Goal: Information Seeking & Learning: Compare options

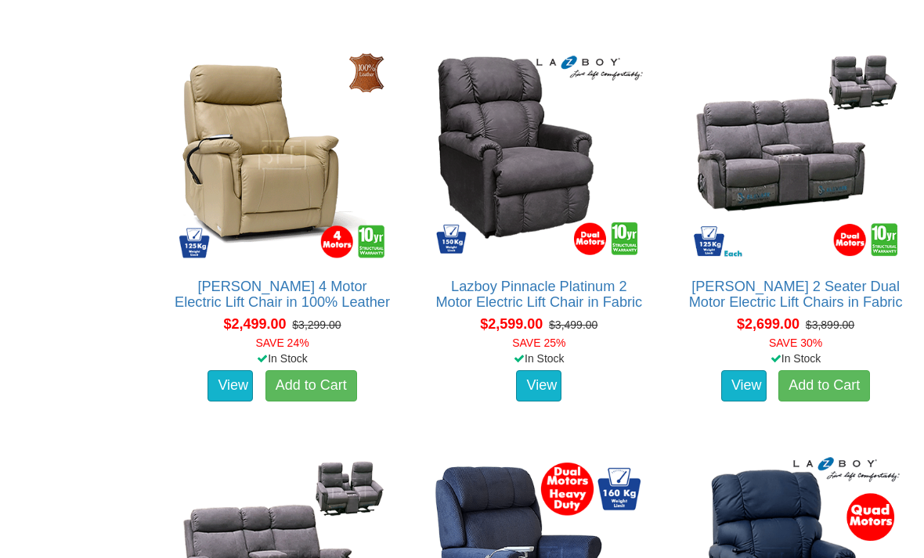
scroll to position [3015, 0]
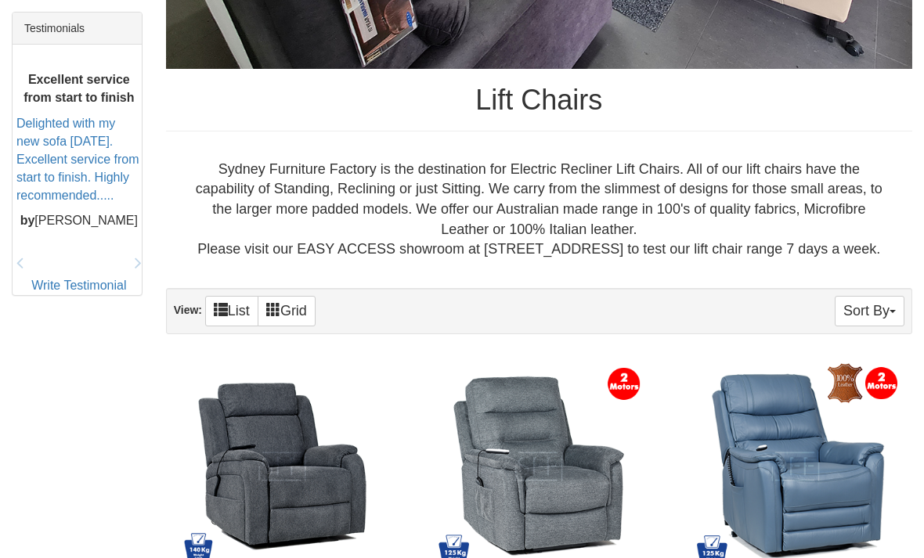
scroll to position [658, 0]
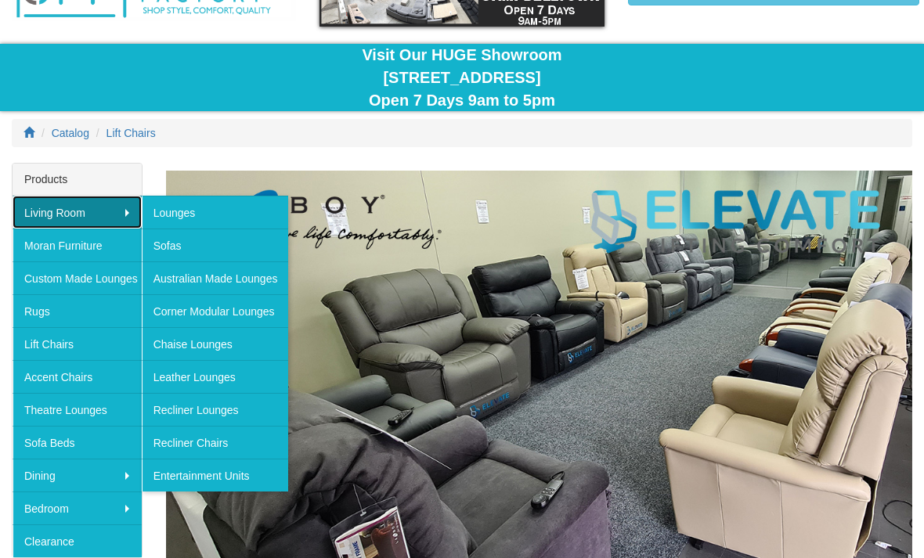
scroll to position [112, 0]
click at [169, 441] on link "Recliner Chairs" at bounding box center [215, 442] width 147 height 33
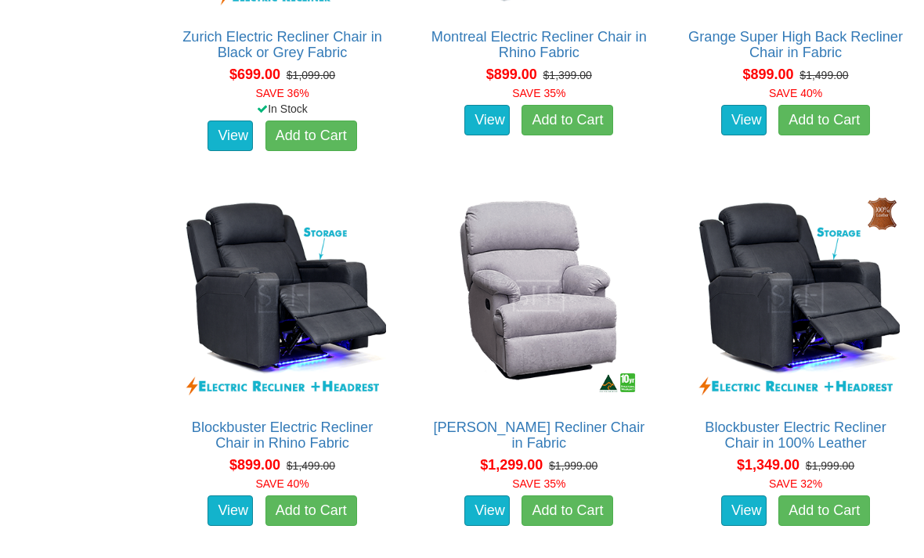
scroll to position [1187, 0]
click at [734, 522] on link "View" at bounding box center [743, 511] width 45 height 31
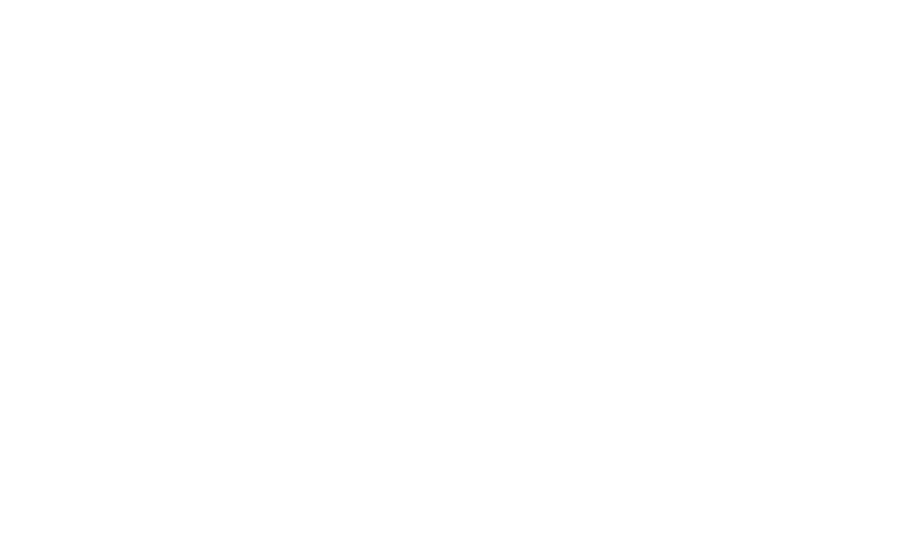
scroll to position [1092, 0]
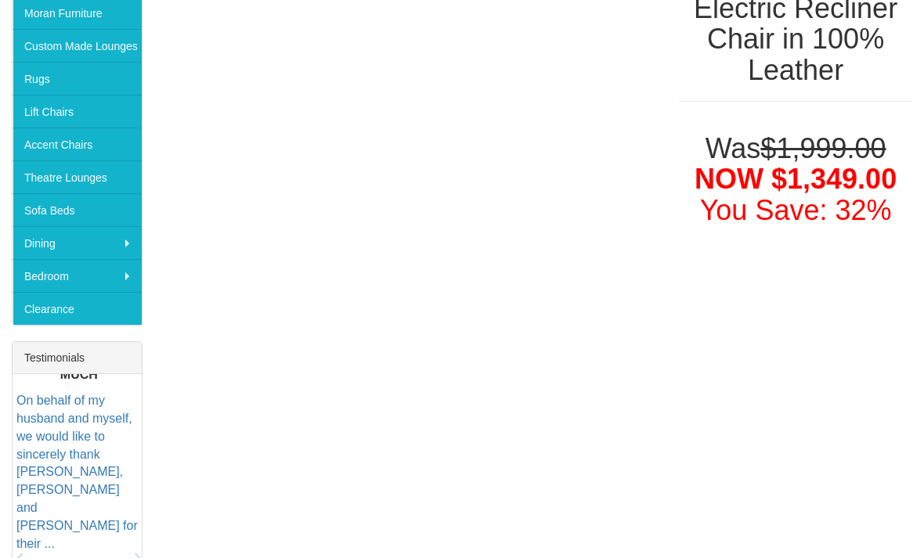
scroll to position [343, 0]
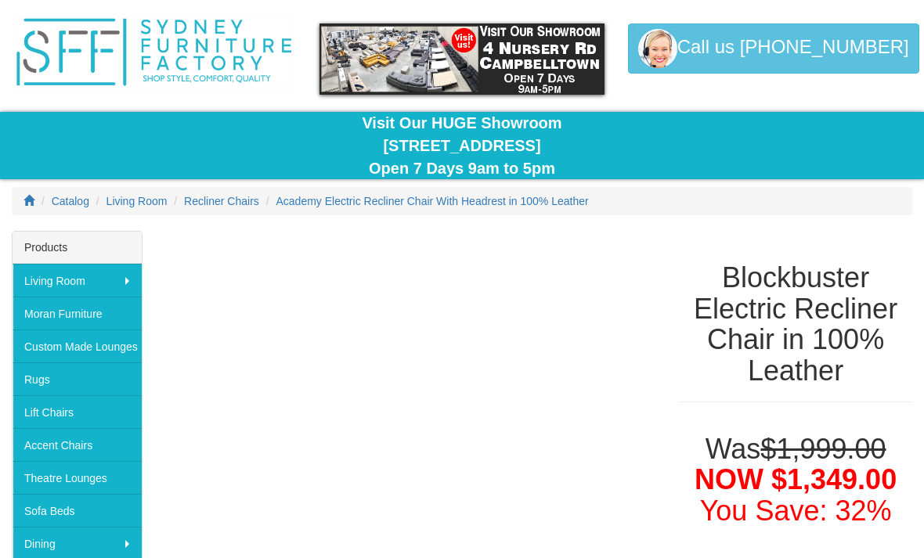
scroll to position [35, 0]
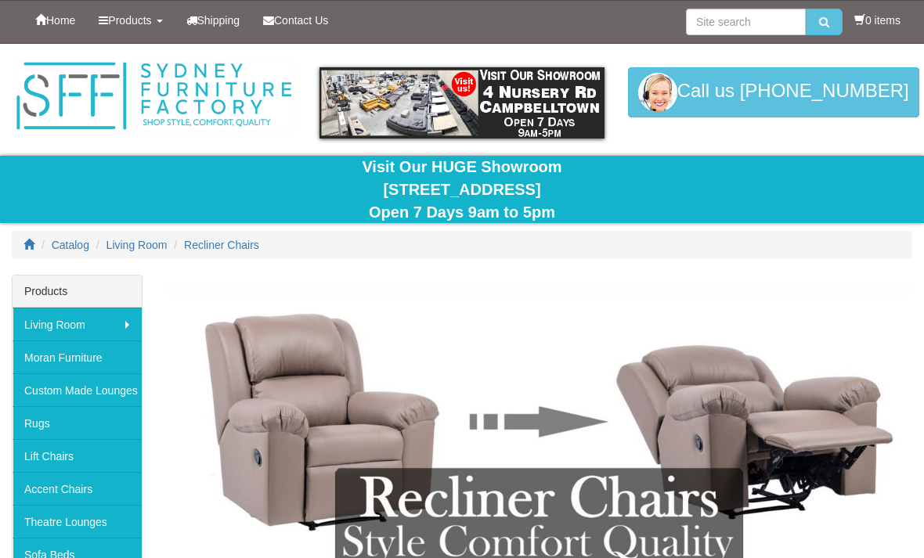
scroll to position [1238, 0]
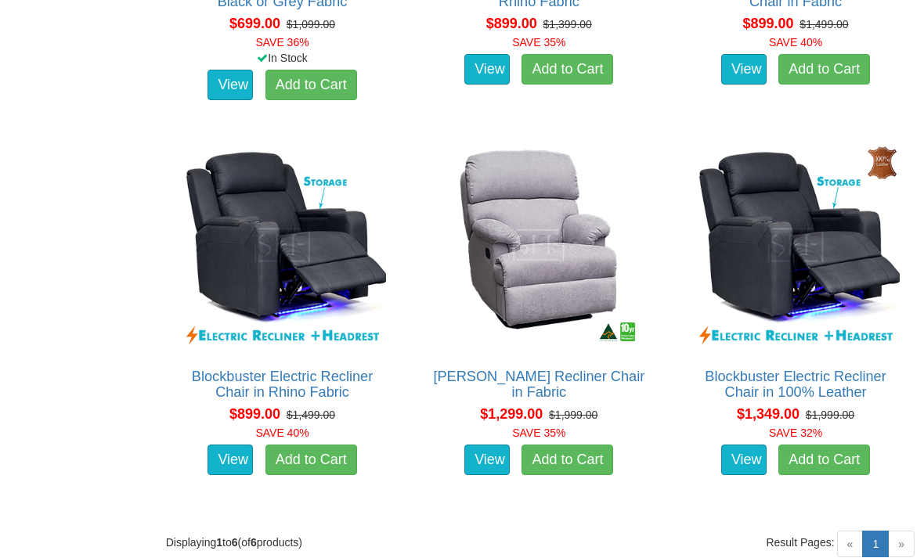
click at [225, 475] on link "View" at bounding box center [229, 460] width 45 height 31
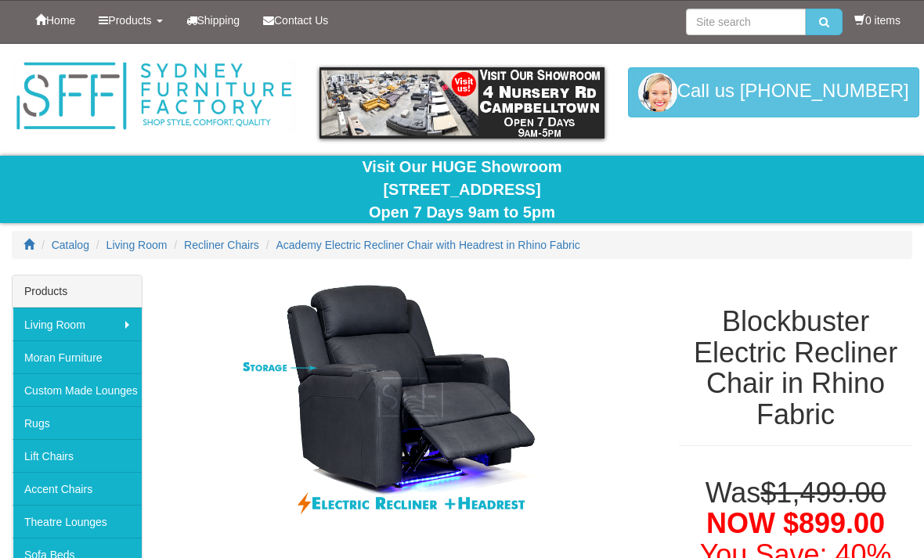
click at [402, 519] on img at bounding box center [411, 397] width 490 height 245
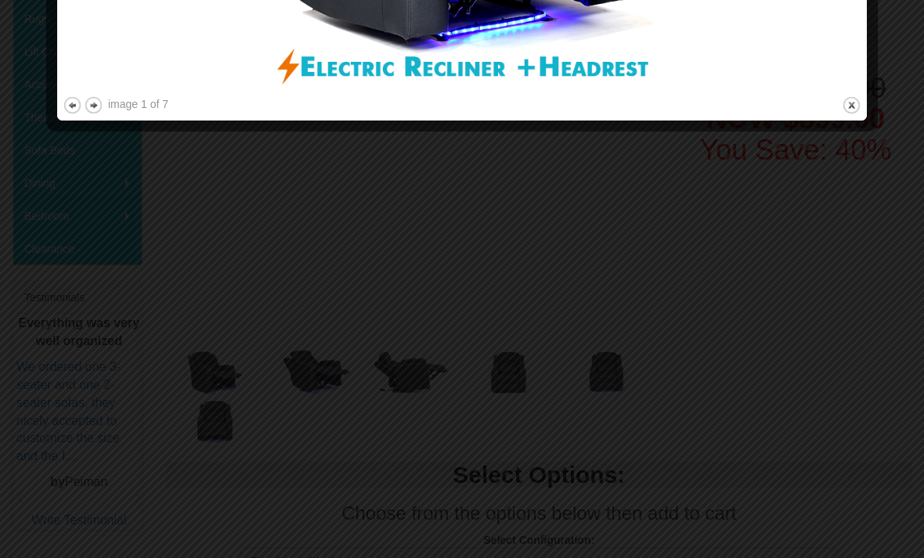
click at [409, 394] on div at bounding box center [462, 279] width 924 height 558
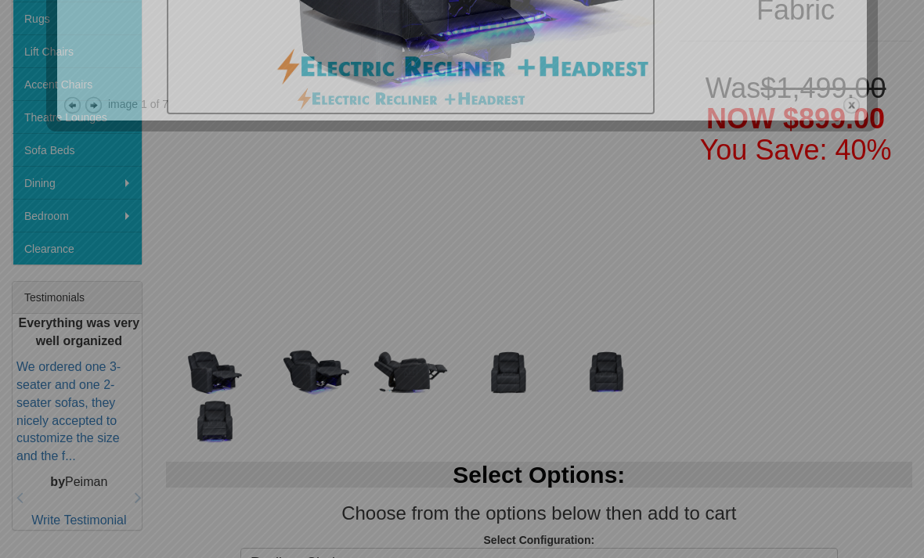
scroll to position [274, 0]
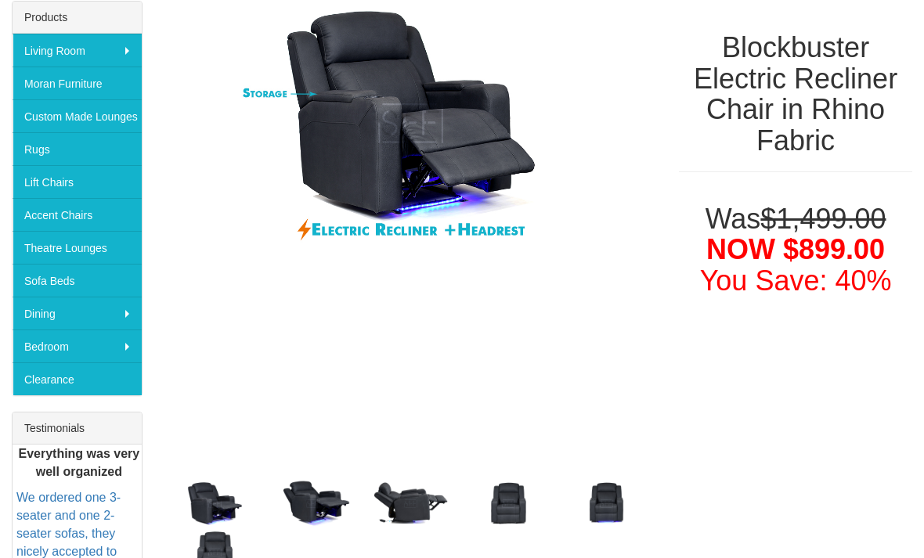
click at [401, 514] on img at bounding box center [411, 503] width 98 height 49
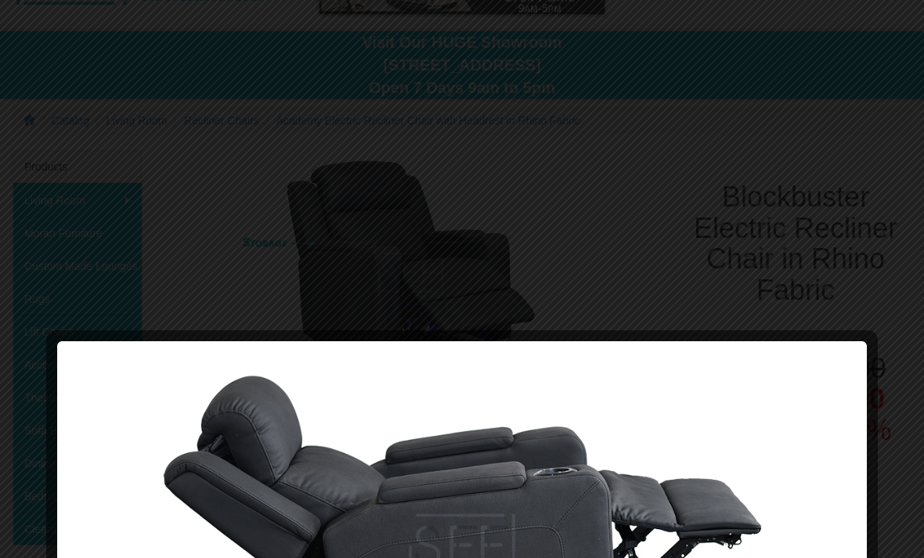
scroll to position [121, 0]
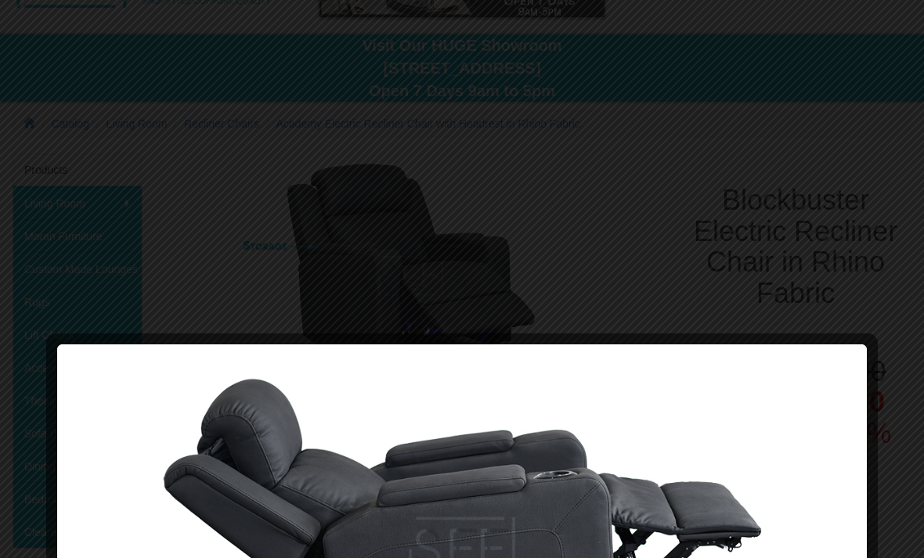
click at [283, 226] on div at bounding box center [462, 279] width 924 height 558
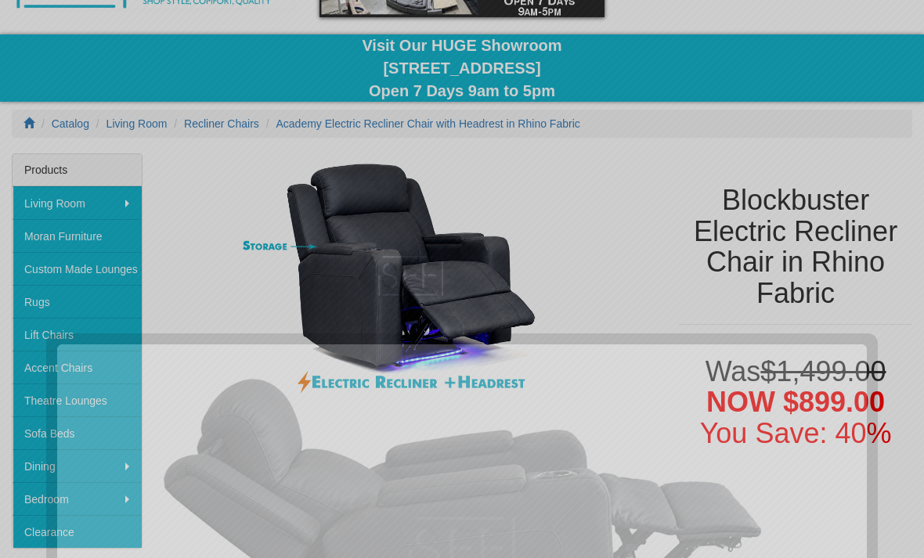
scroll to position [510, 0]
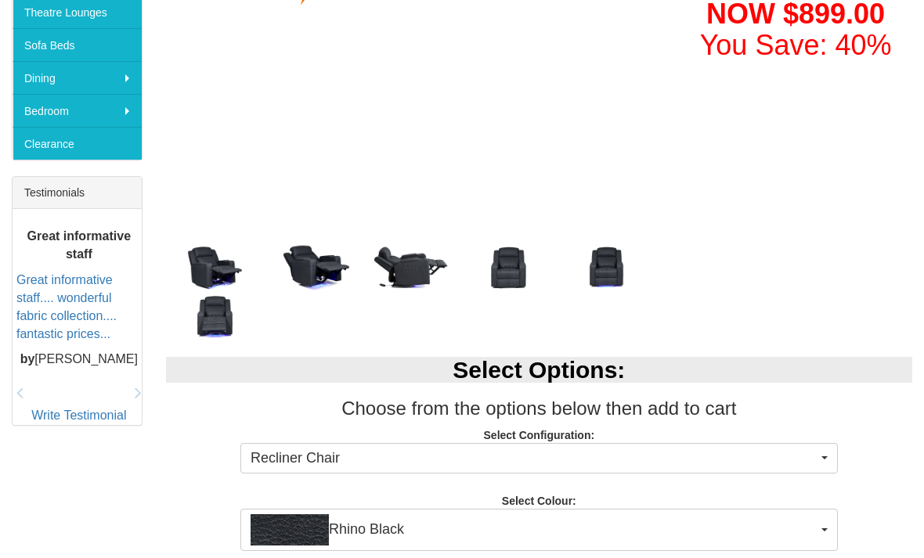
click at [311, 278] on img at bounding box center [313, 268] width 98 height 49
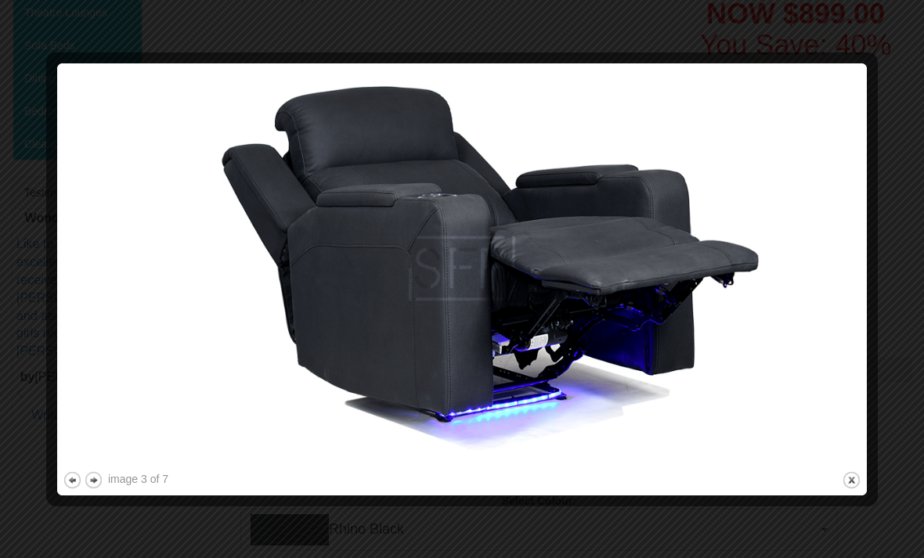
click at [842, 489] on button "close" at bounding box center [852, 481] width 20 height 20
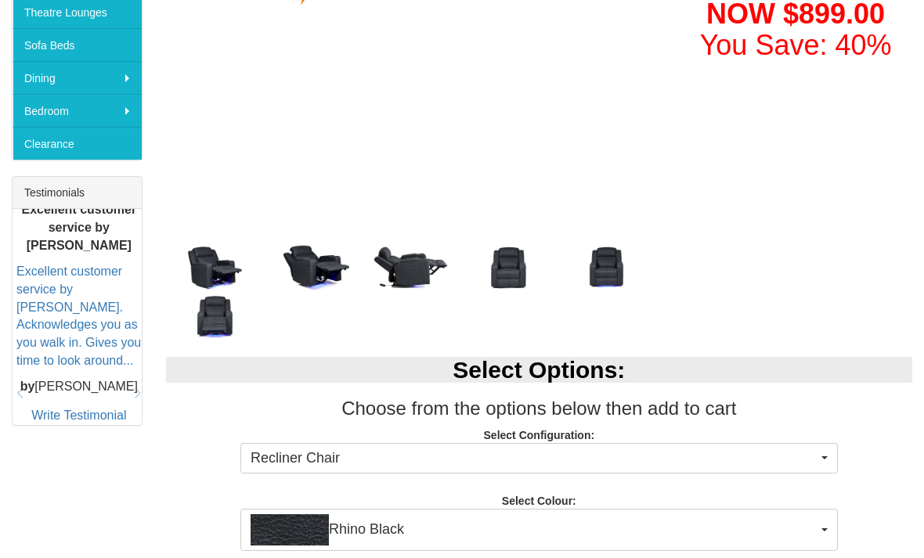
click at [512, 285] on img at bounding box center [509, 268] width 98 height 49
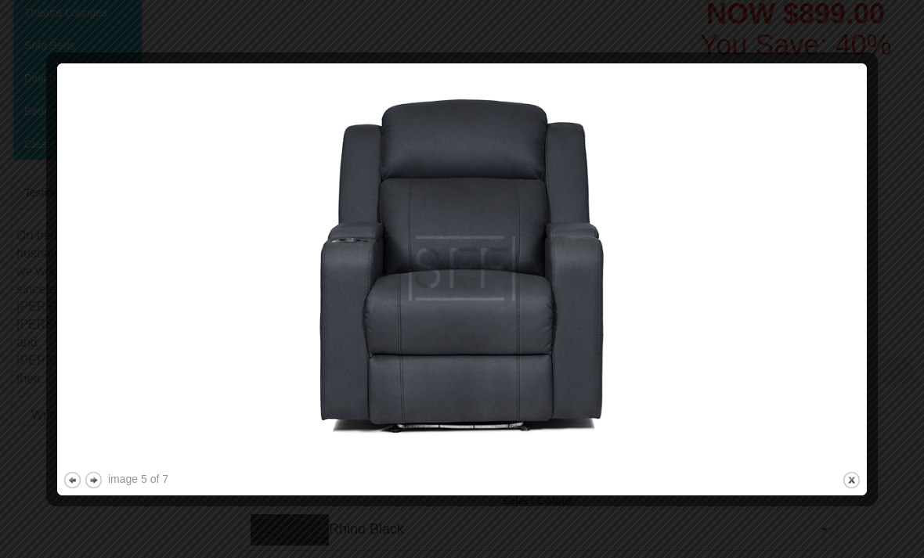
click at [842, 488] on button "close" at bounding box center [852, 481] width 20 height 20
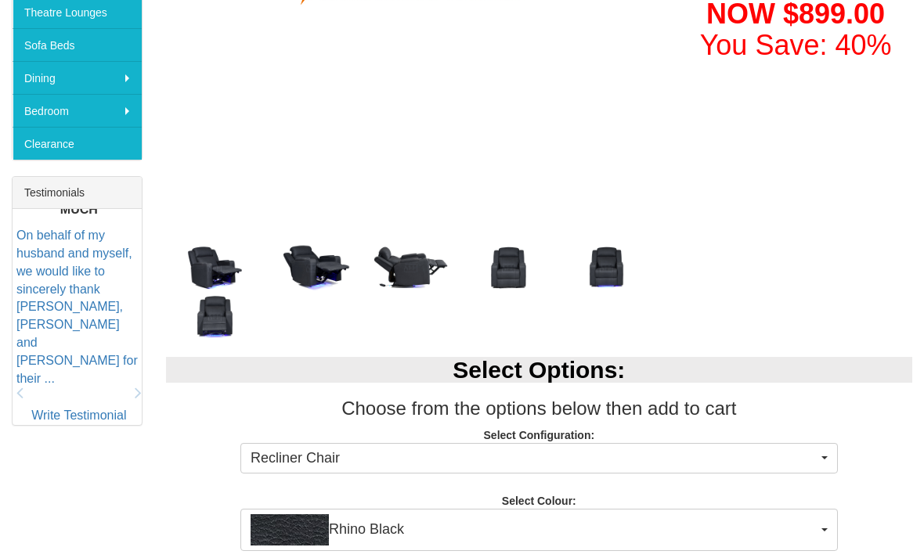
click at [593, 287] on img at bounding box center [606, 268] width 98 height 49
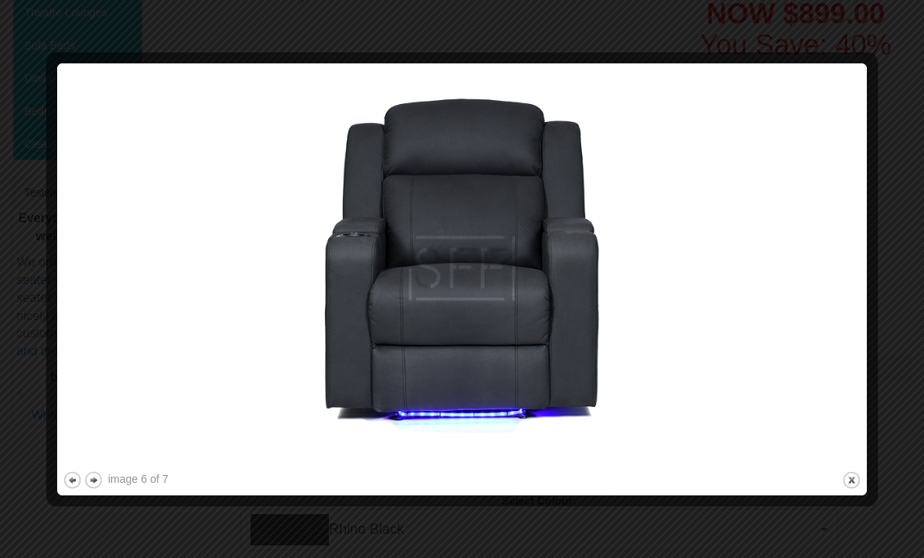
click at [839, 480] on div "image 6 of 7 previous next close" at bounding box center [462, 279] width 799 height 421
click at [850, 478] on button "close" at bounding box center [852, 481] width 20 height 20
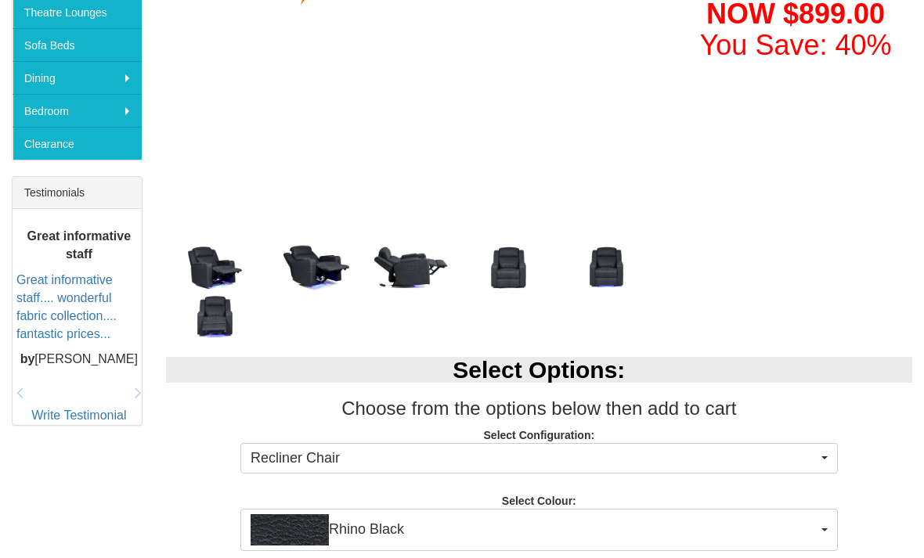
click at [207, 329] on img at bounding box center [215, 317] width 98 height 49
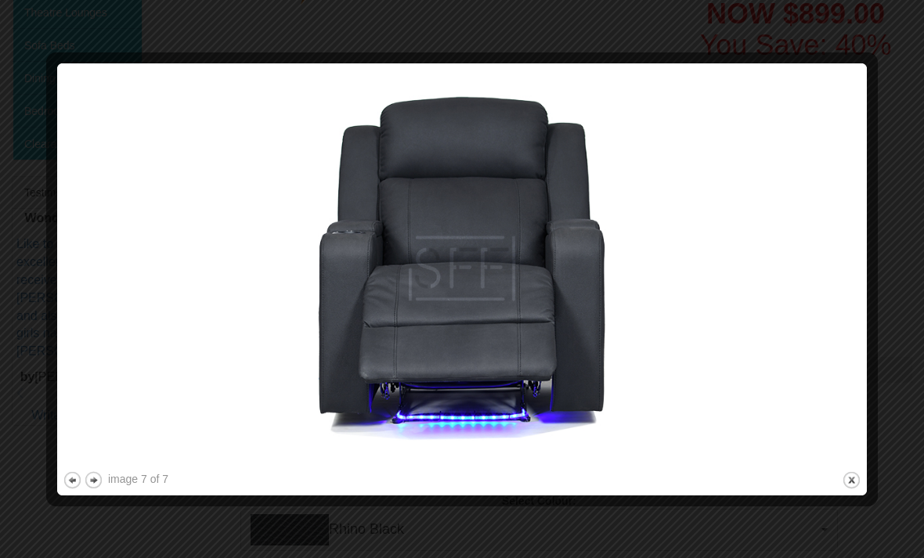
click at [66, 485] on button "previous" at bounding box center [73, 481] width 20 height 20
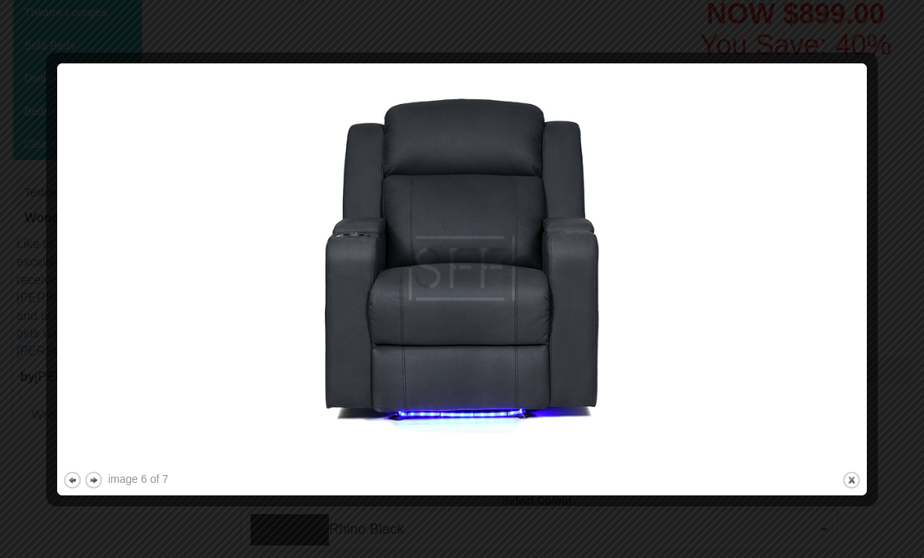
click at [64, 486] on button "previous" at bounding box center [73, 481] width 20 height 20
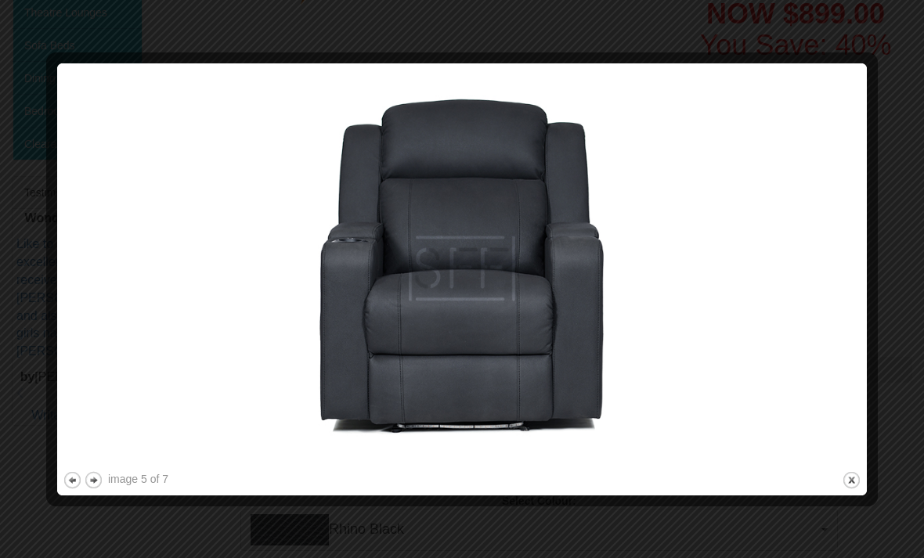
click at [63, 492] on div at bounding box center [462, 498] width 799 height 16
click at [65, 483] on button "previous" at bounding box center [73, 481] width 20 height 20
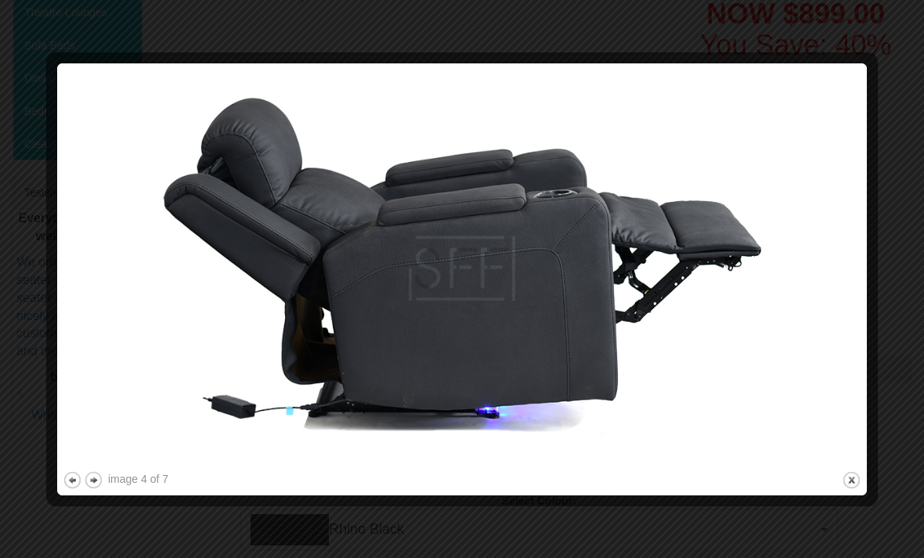
click at [63, 484] on button "previous" at bounding box center [73, 481] width 20 height 20
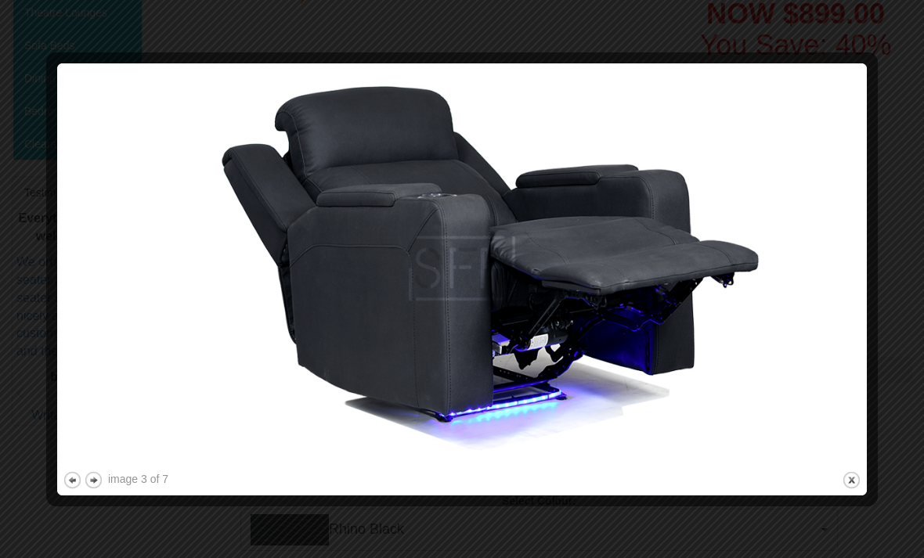
click at [54, 478] on div at bounding box center [54, 279] width 16 height 421
click at [63, 485] on button "previous" at bounding box center [73, 481] width 20 height 20
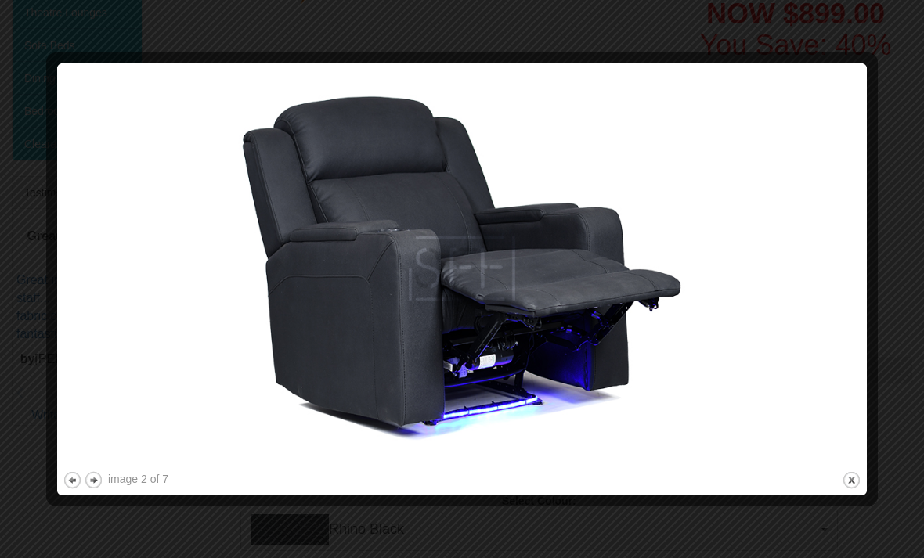
click at [64, 487] on button "previous" at bounding box center [73, 481] width 20 height 20
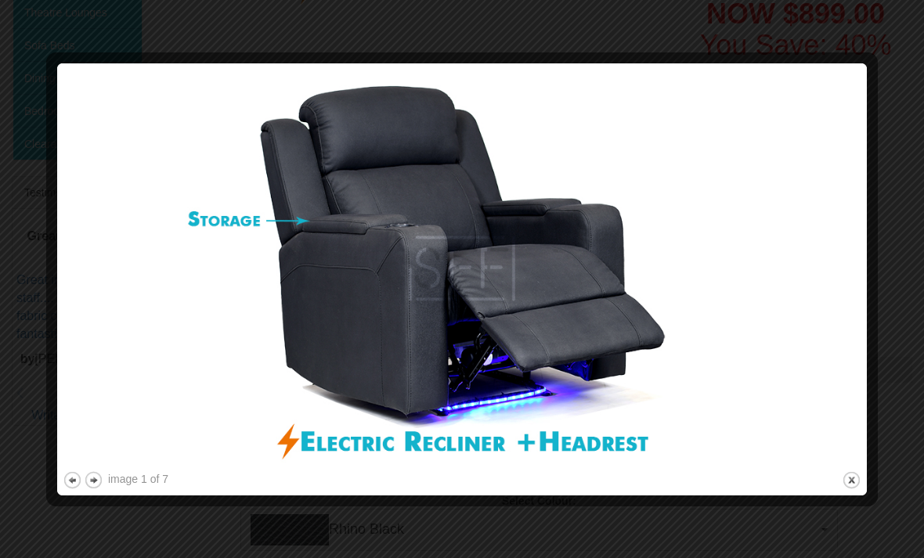
click at [85, 488] on button "next" at bounding box center [94, 481] width 20 height 20
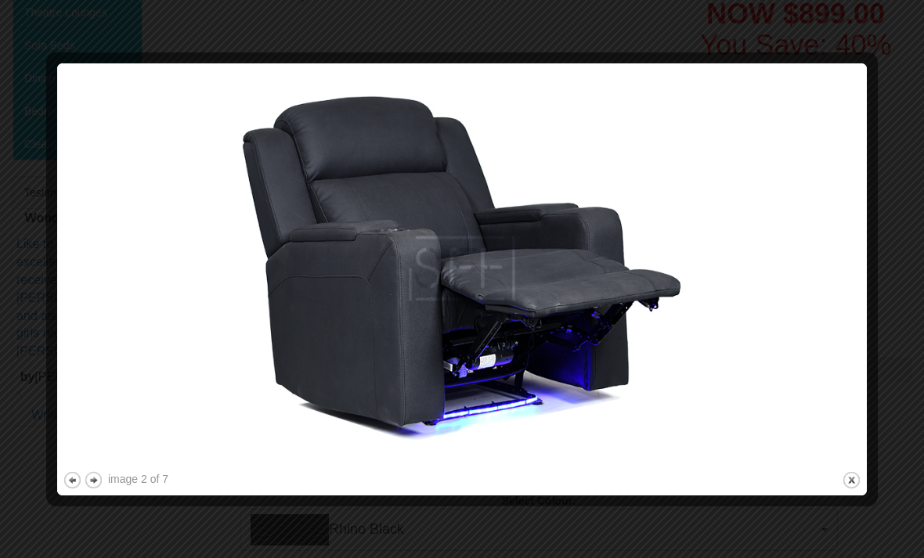
click at [63, 488] on button "previous" at bounding box center [73, 481] width 20 height 20
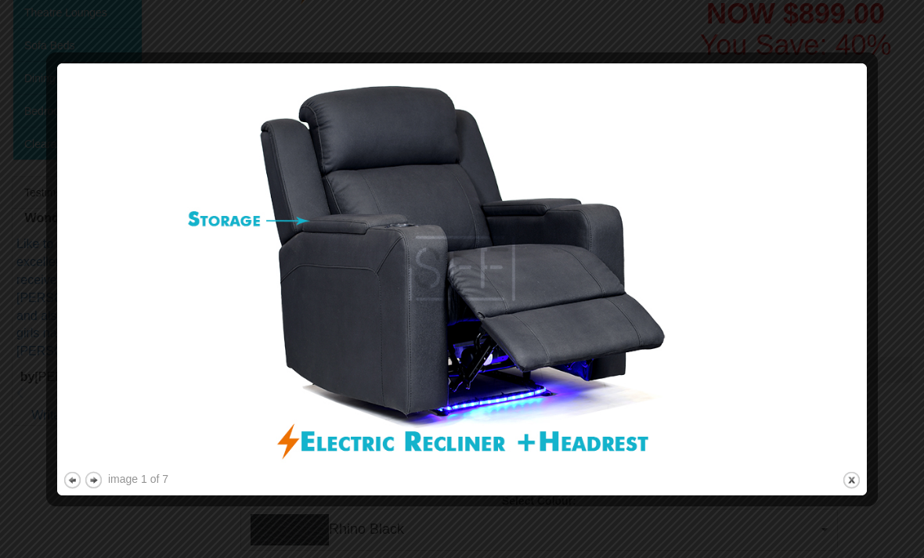
click at [67, 483] on button "previous" at bounding box center [73, 481] width 20 height 20
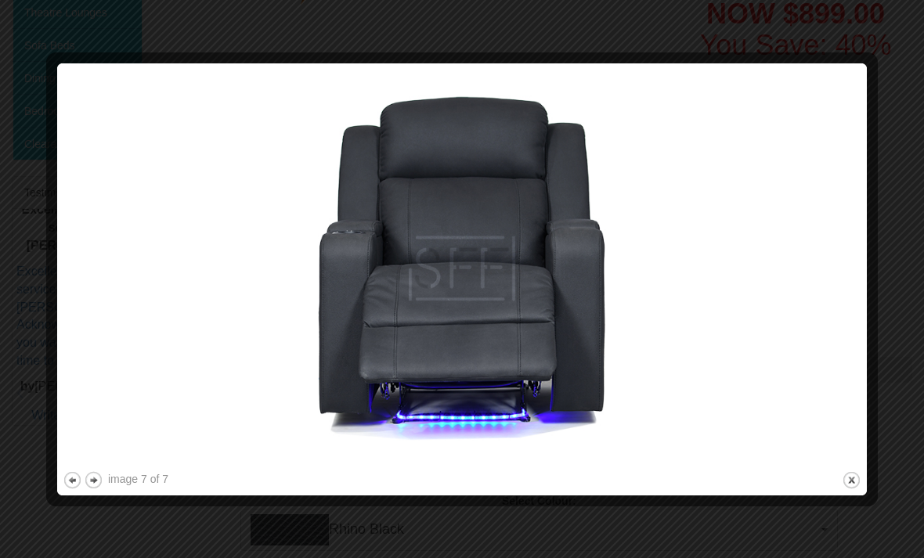
click at [56, 478] on div at bounding box center [54, 279] width 16 height 421
click at [842, 483] on button "close" at bounding box center [852, 481] width 20 height 20
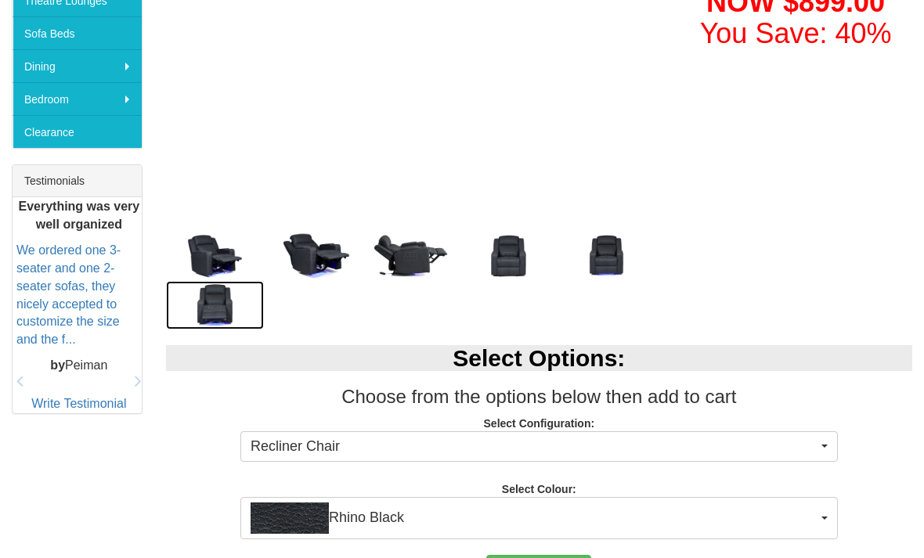
scroll to position [521, 0]
click at [814, 529] on span "Rhino Black" at bounding box center [534, 518] width 567 height 31
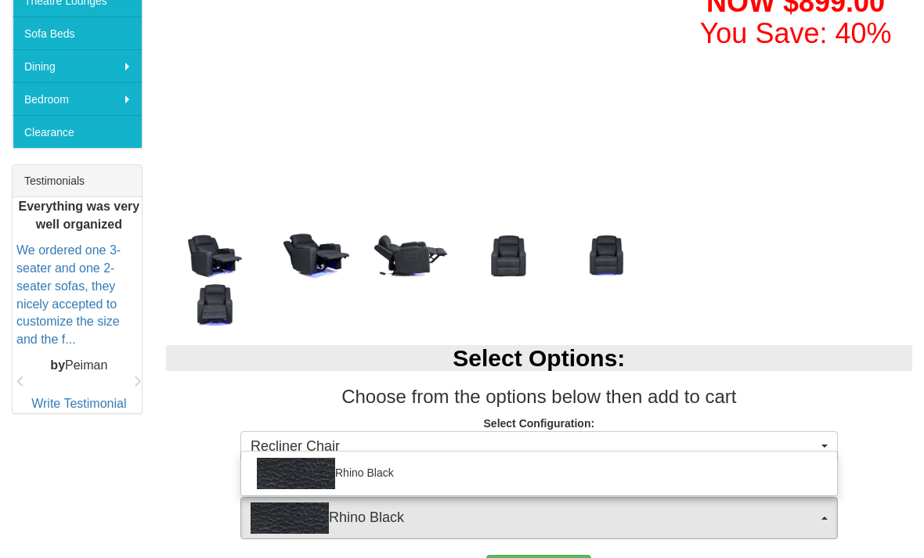
click at [810, 529] on div at bounding box center [462, 279] width 924 height 558
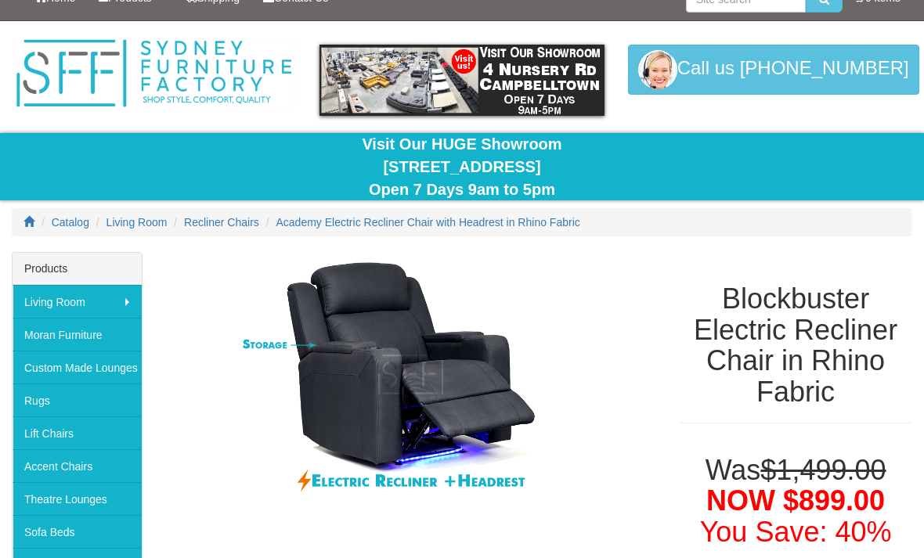
scroll to position [0, 0]
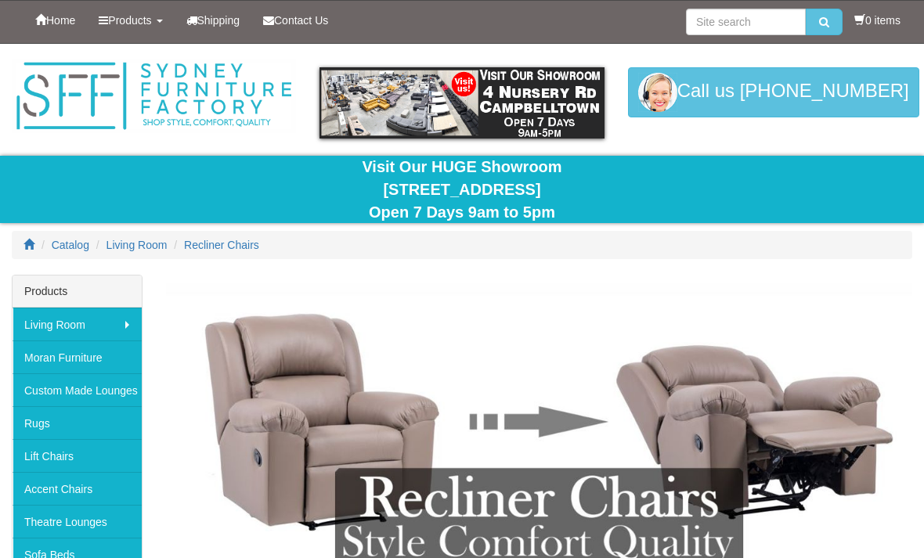
scroll to position [1238, 0]
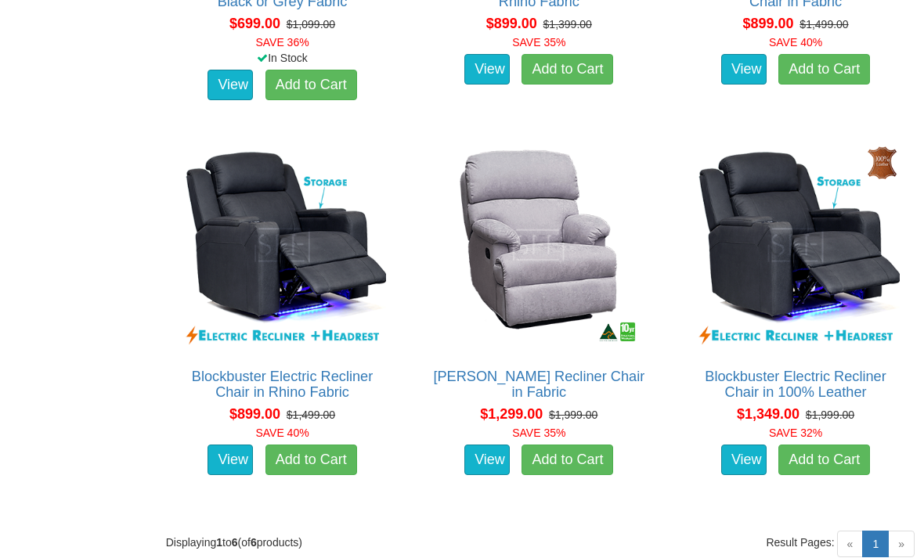
click at [772, 400] on link "Blockbuster Electric Recliner Chair in 100% Leather" at bounding box center [795, 384] width 181 height 31
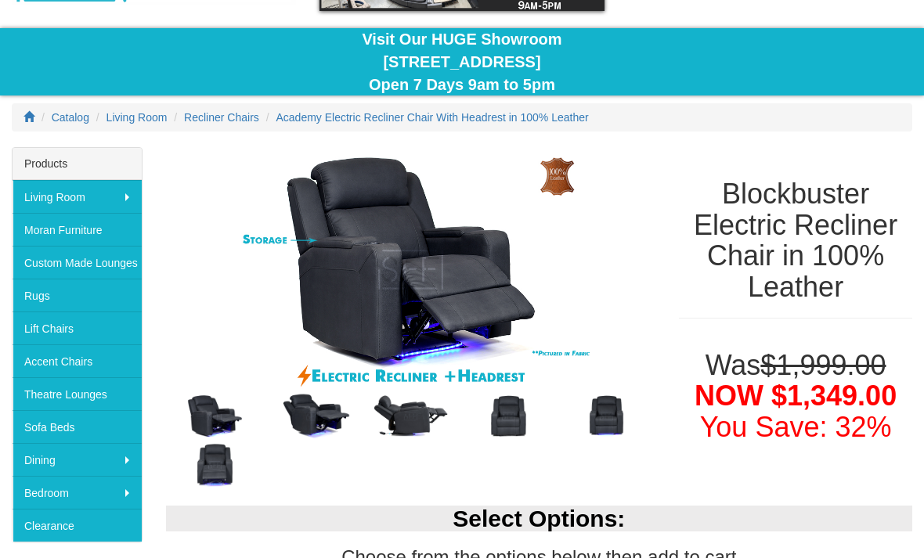
scroll to position [128, 0]
click at [211, 415] on img at bounding box center [215, 416] width 98 height 49
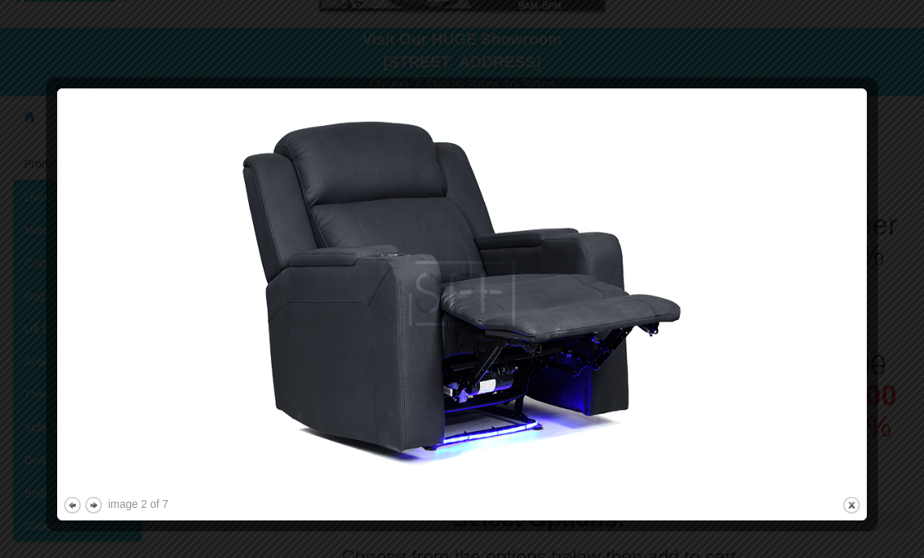
click at [67, 506] on button "previous" at bounding box center [73, 506] width 20 height 20
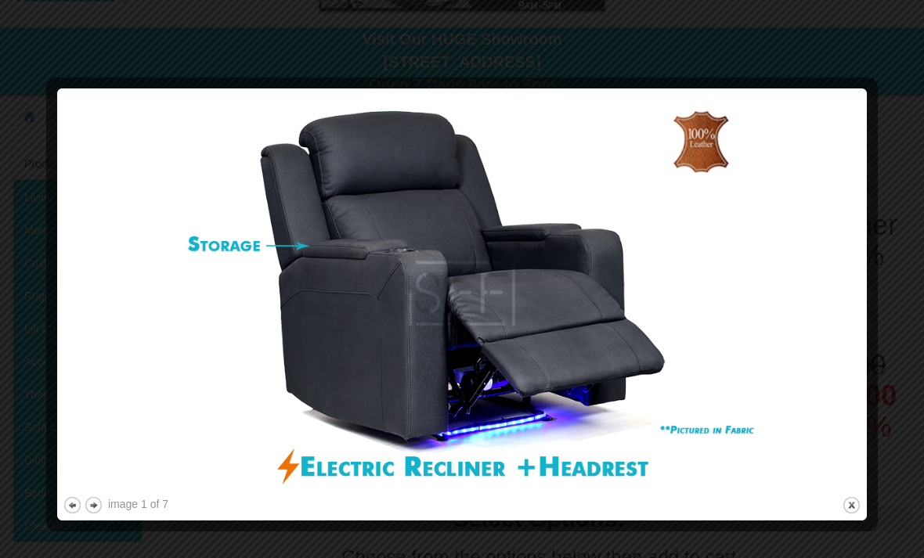
click at [834, 512] on div "image 1 of 7 previous next close" at bounding box center [462, 304] width 799 height 421
click at [93, 513] on button "next" at bounding box center [94, 506] width 20 height 20
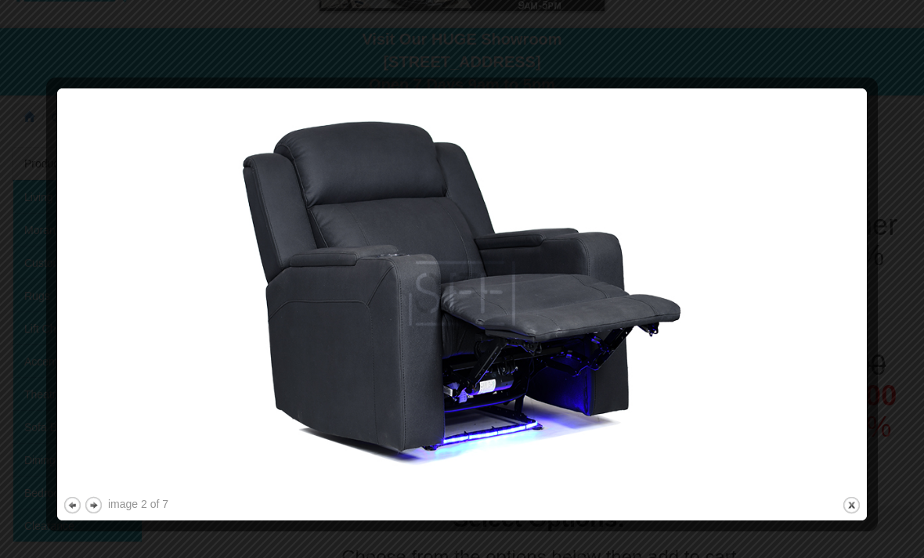
click at [88, 506] on button "next" at bounding box center [94, 506] width 20 height 20
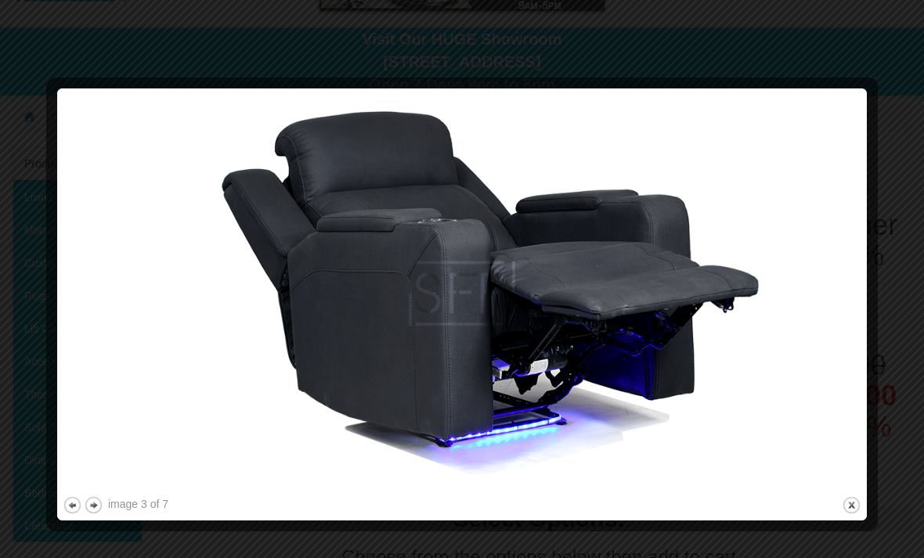
click at [90, 511] on button "next" at bounding box center [94, 506] width 20 height 20
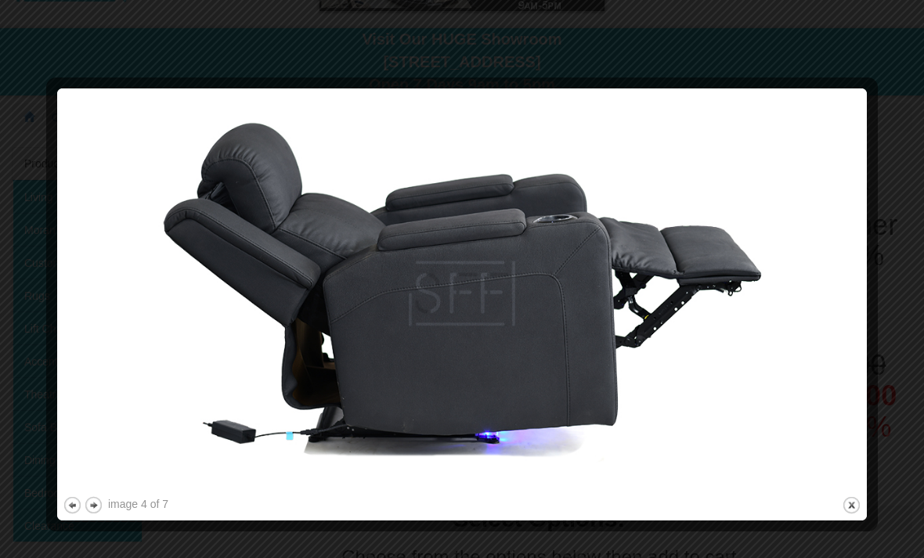
click at [94, 511] on button "next" at bounding box center [94, 506] width 20 height 20
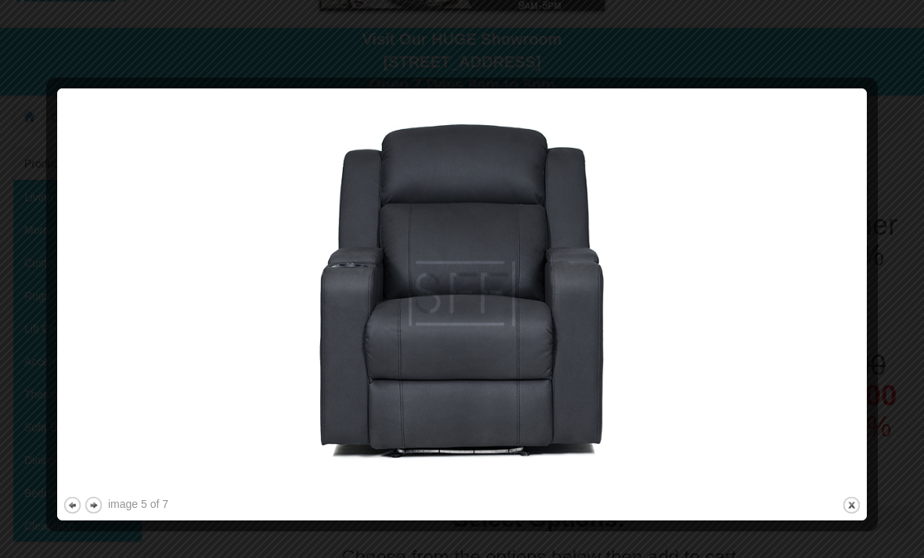
click at [92, 510] on button "next" at bounding box center [94, 506] width 20 height 20
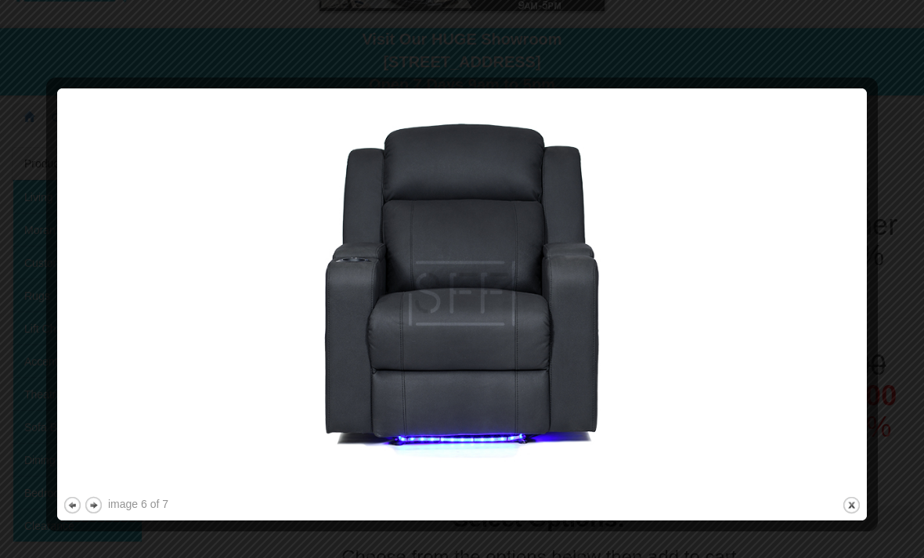
click at [96, 511] on button "next" at bounding box center [94, 506] width 20 height 20
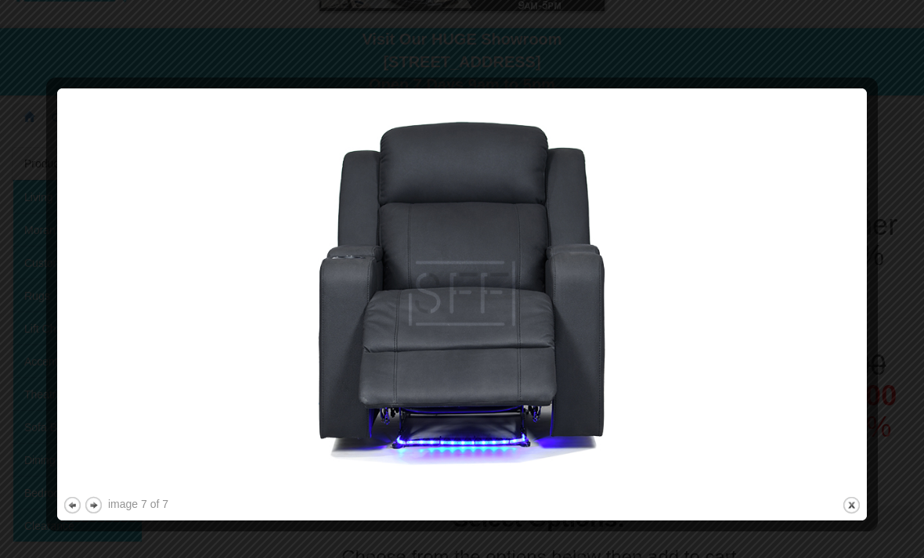
click at [841, 517] on div at bounding box center [462, 523] width 799 height 16
click at [835, 506] on div "image 7 of 7 previous next close" at bounding box center [462, 304] width 799 height 421
click at [839, 513] on div "image 7 of 7 previous next close" at bounding box center [462, 304] width 799 height 421
click at [839, 507] on div "image 7 of 7 previous next close" at bounding box center [462, 304] width 799 height 421
click at [836, 521] on div at bounding box center [462, 523] width 799 height 16
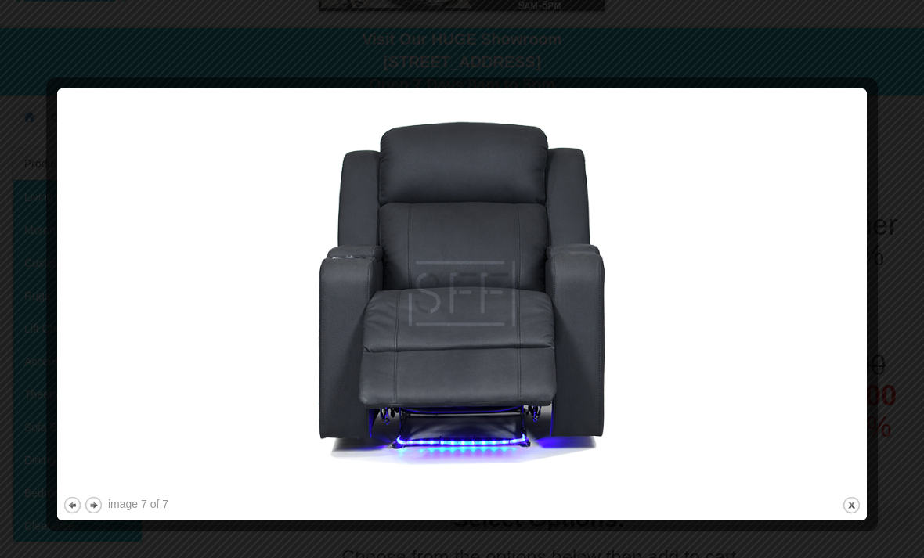
click at [846, 532] on div at bounding box center [462, 279] width 924 height 558
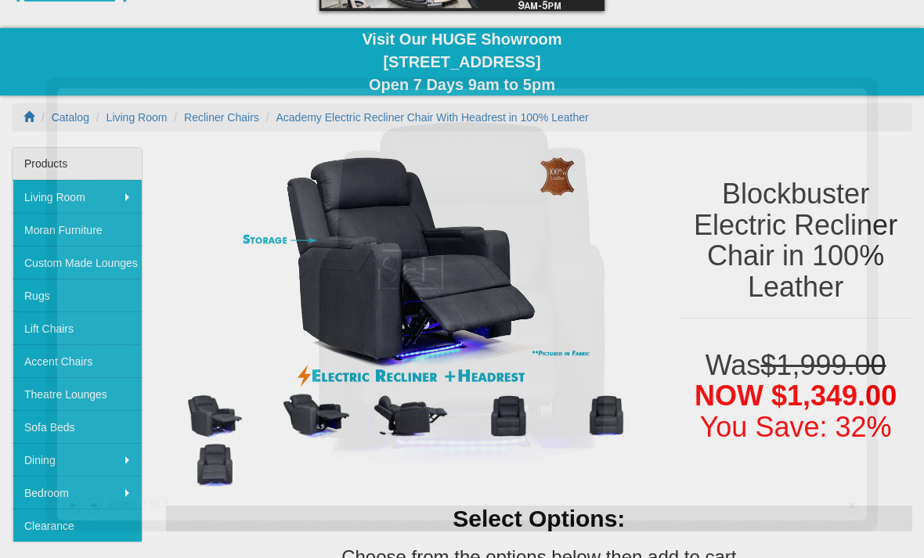
click at [841, 518] on h2 "Select Options:" at bounding box center [539, 519] width 746 height 26
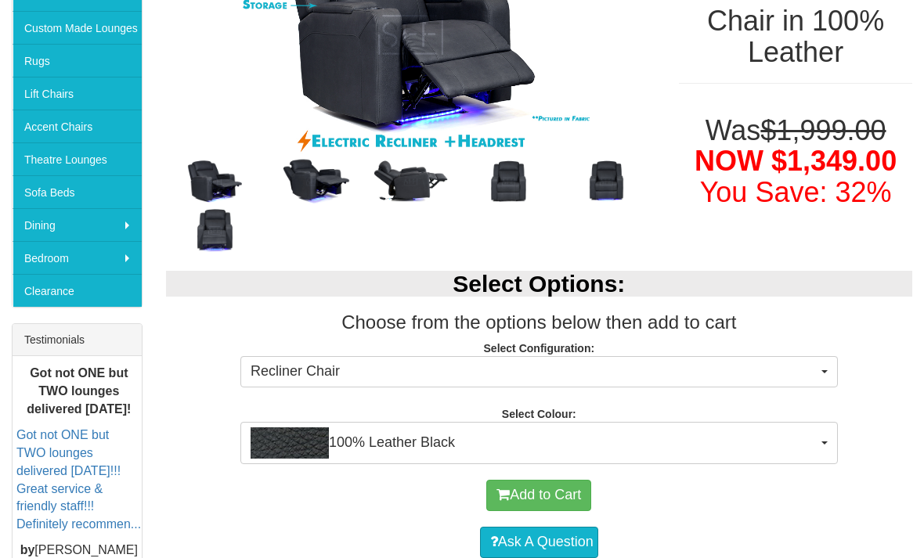
click at [820, 451] on button "100% Leather Black" at bounding box center [538, 444] width 597 height 42
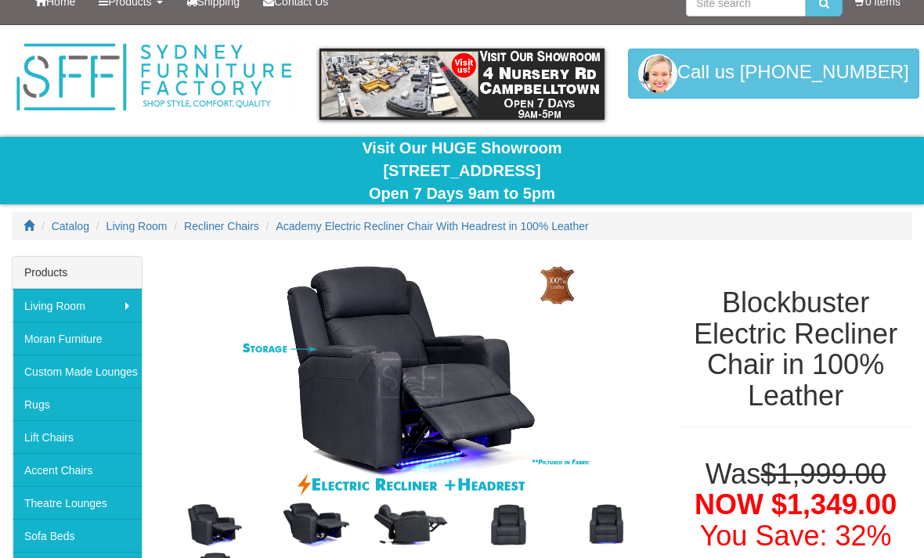
scroll to position [0, 0]
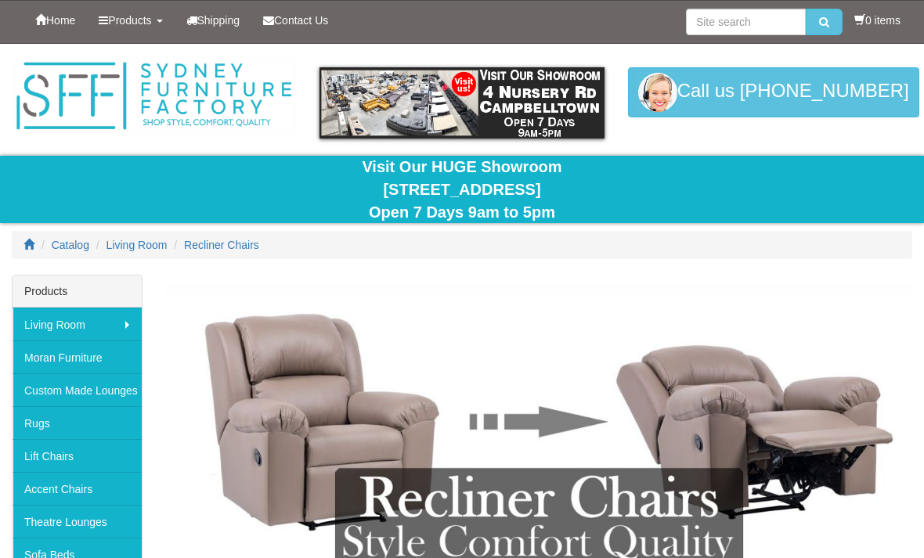
scroll to position [1238, 0]
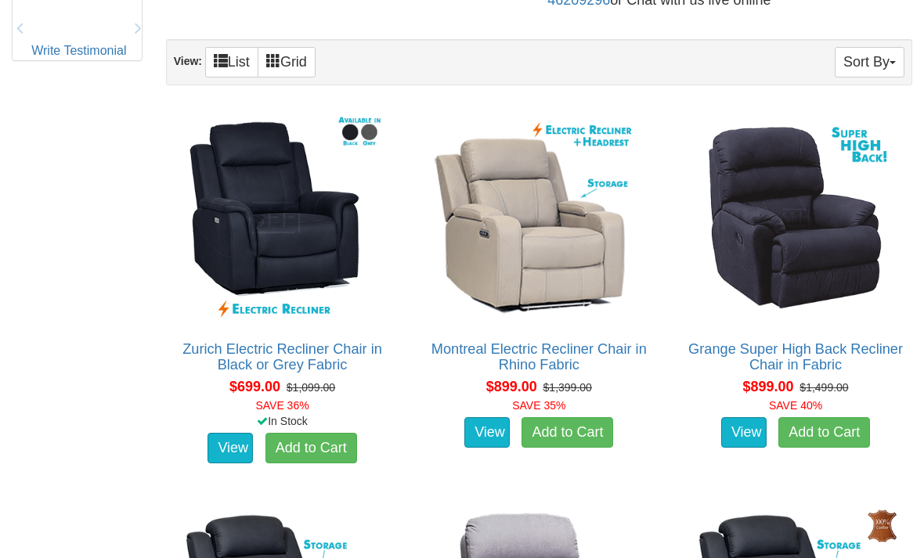
scroll to position [874, 0]
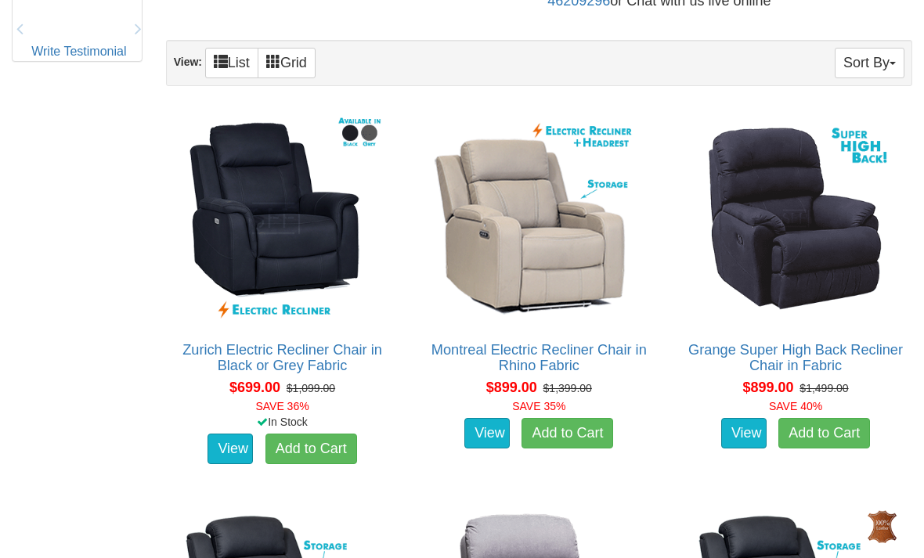
click at [538, 366] on link "Montreal Electric Recliner Chair in Rhino Fabric" at bounding box center [538, 357] width 215 height 31
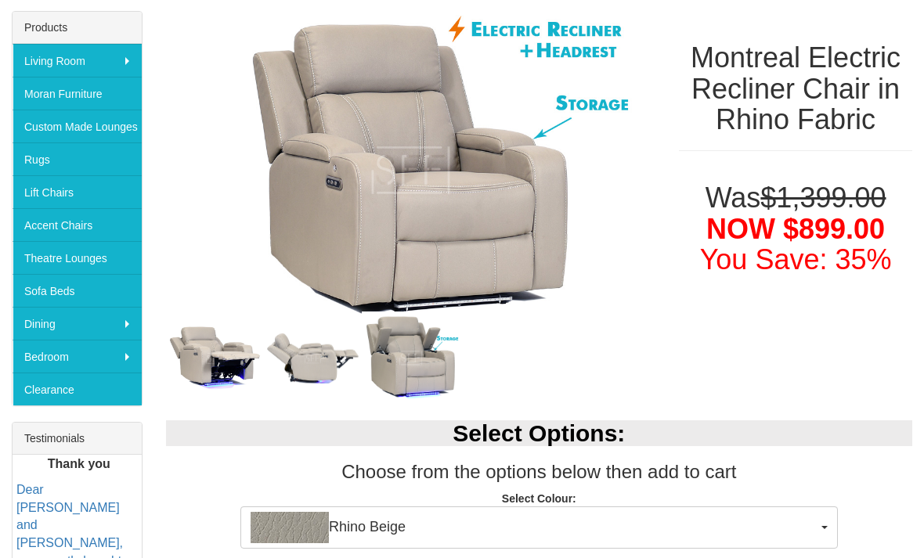
scroll to position [264, 0]
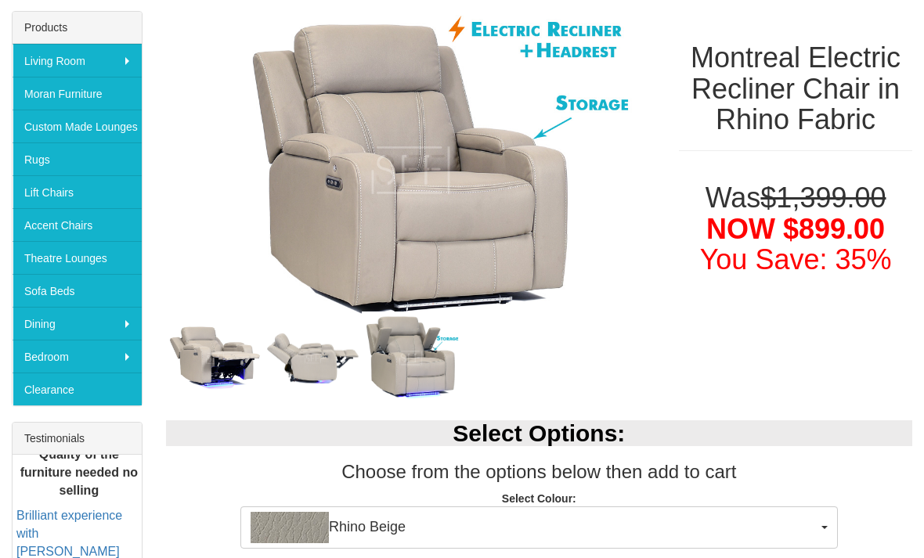
click at [813, 527] on span "Rhino Beige" at bounding box center [534, 527] width 567 height 31
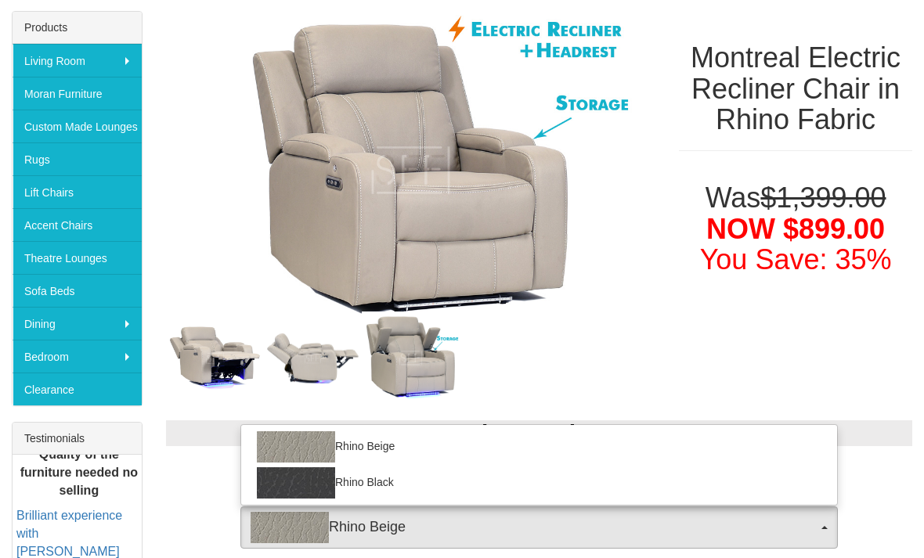
click at [184, 489] on div at bounding box center [462, 279] width 924 height 558
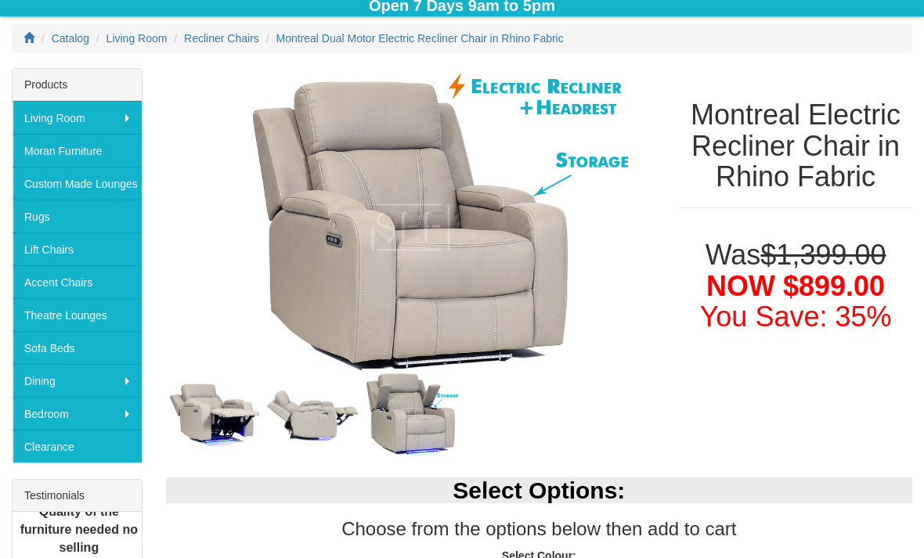
scroll to position [206, 0]
click at [200, 420] on img at bounding box center [215, 417] width 98 height 72
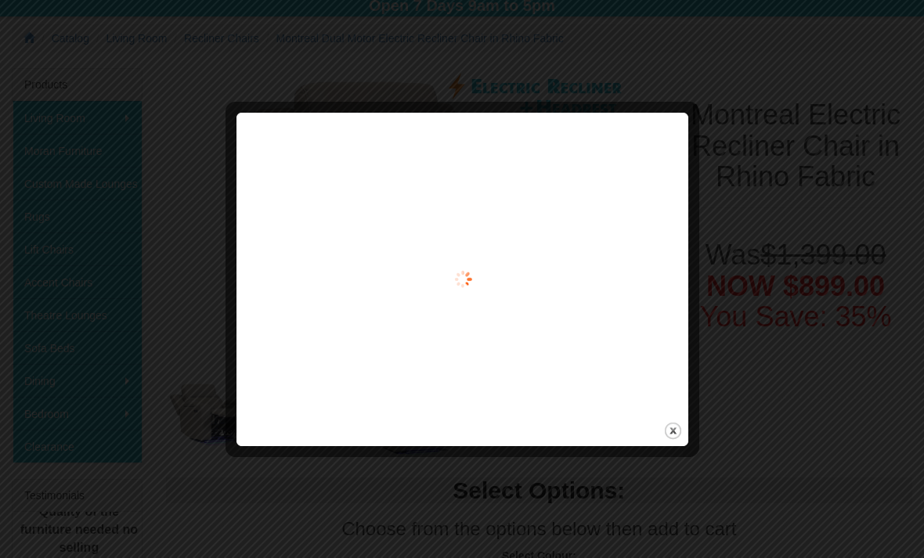
scroll to position [207, 0]
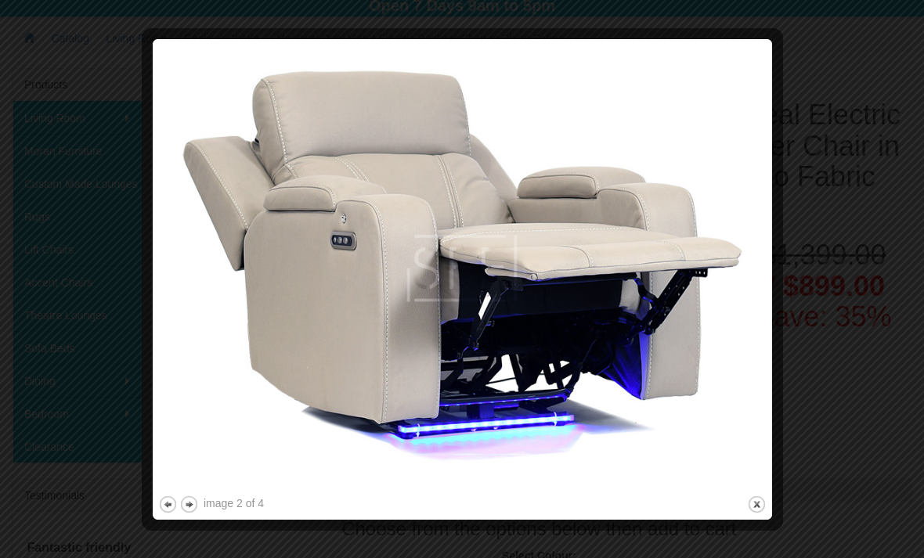
click at [183, 512] on button "next" at bounding box center [189, 505] width 20 height 20
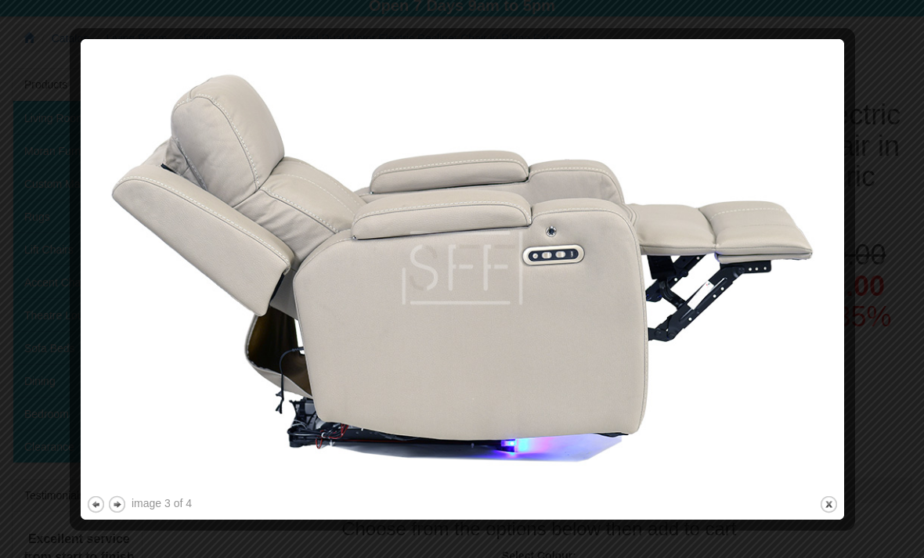
click at [110, 512] on button "next" at bounding box center [117, 505] width 20 height 20
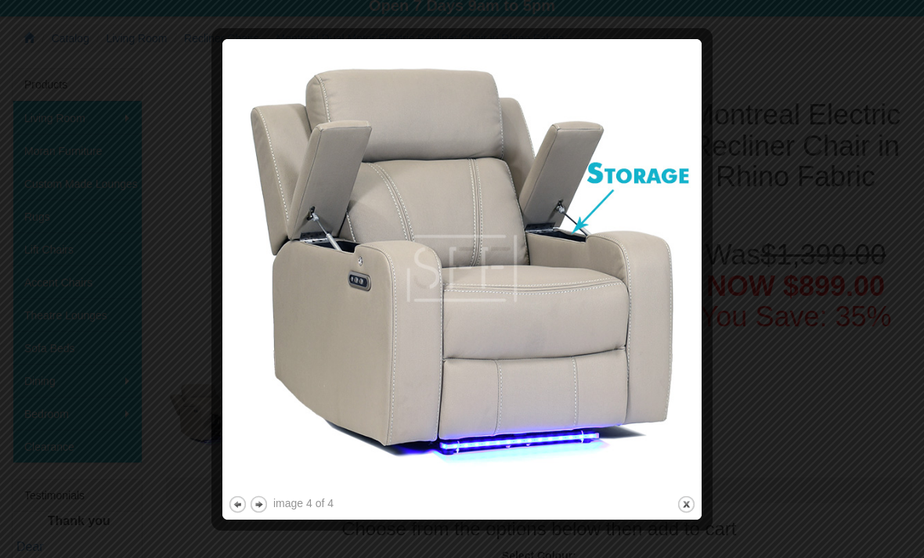
click at [222, 514] on div at bounding box center [219, 280] width 16 height 470
click at [221, 508] on div at bounding box center [219, 280] width 16 height 470
click at [220, 503] on div at bounding box center [219, 280] width 16 height 470
click at [238, 504] on button "previous" at bounding box center [238, 505] width 20 height 20
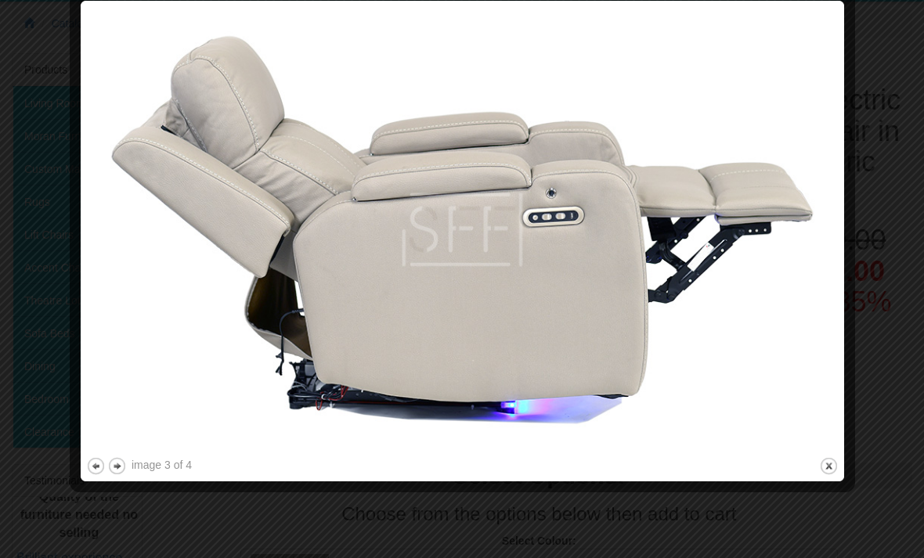
scroll to position [223, 0]
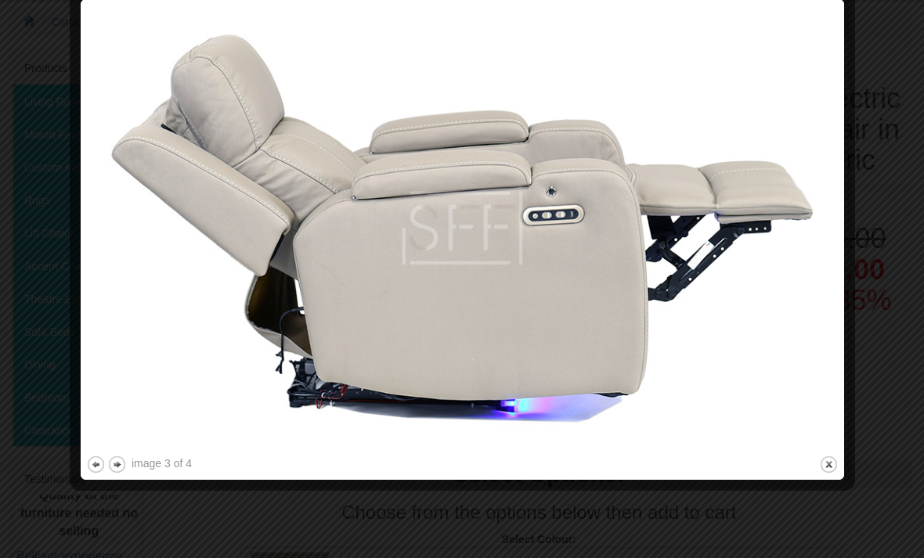
click at [104, 437] on img at bounding box center [462, 229] width 752 height 448
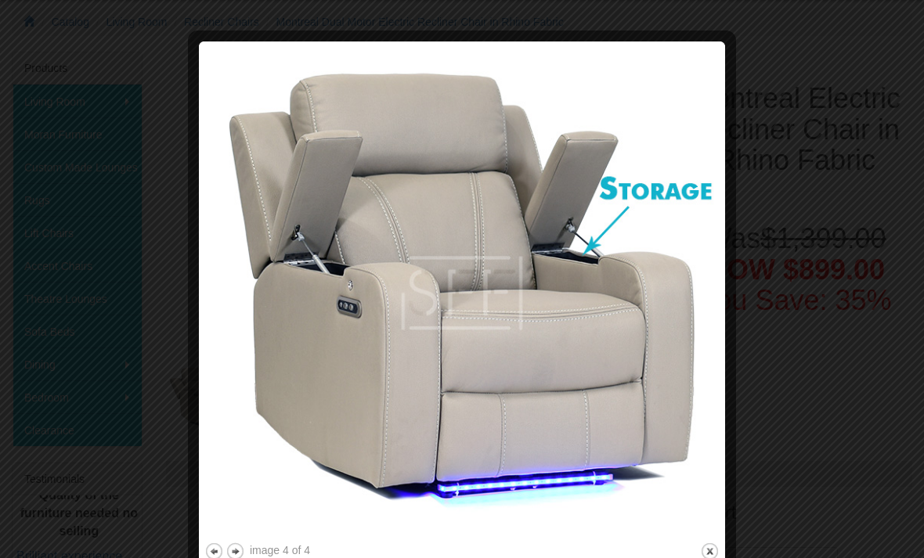
click at [199, 551] on div at bounding box center [196, 304] width 16 height 514
click at [197, 550] on div at bounding box center [196, 304] width 16 height 514
click at [194, 550] on div at bounding box center [196, 304] width 16 height 514
click at [204, 557] on div at bounding box center [196, 304] width 16 height 514
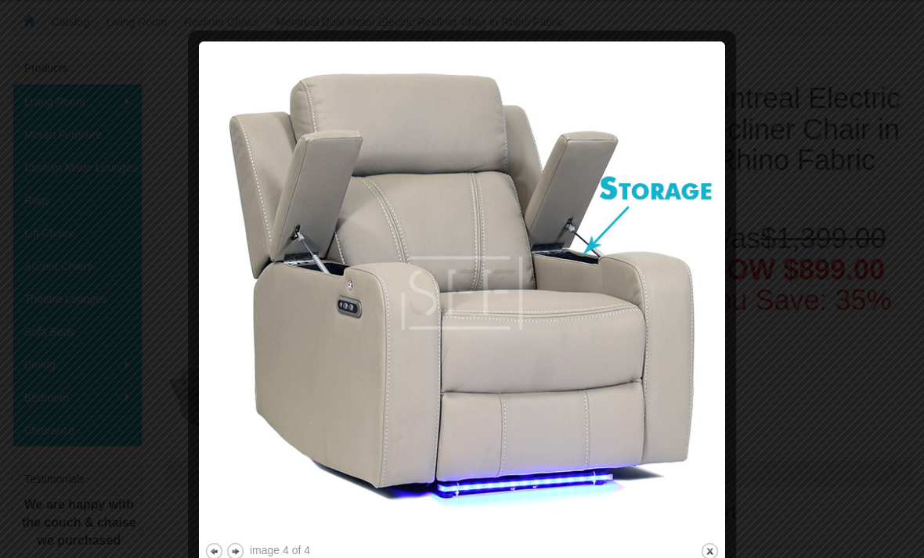
click at [208, 557] on button "previous" at bounding box center [214, 552] width 20 height 20
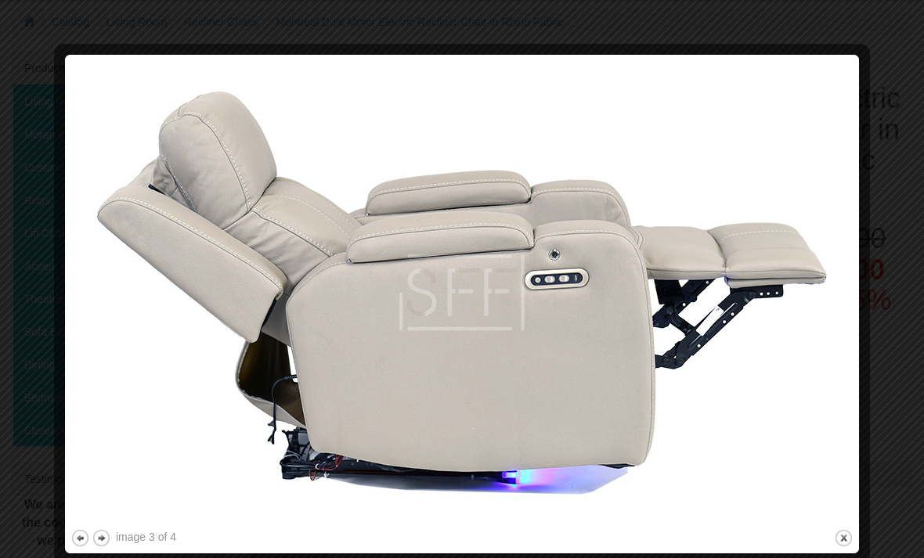
click at [76, 547] on button "previous" at bounding box center [80, 539] width 20 height 20
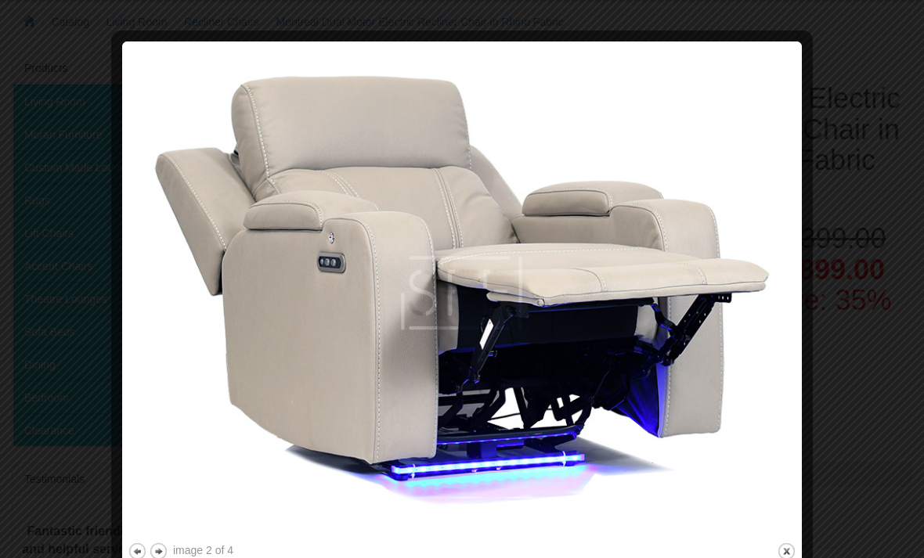
click at [128, 552] on button "previous" at bounding box center [138, 552] width 20 height 20
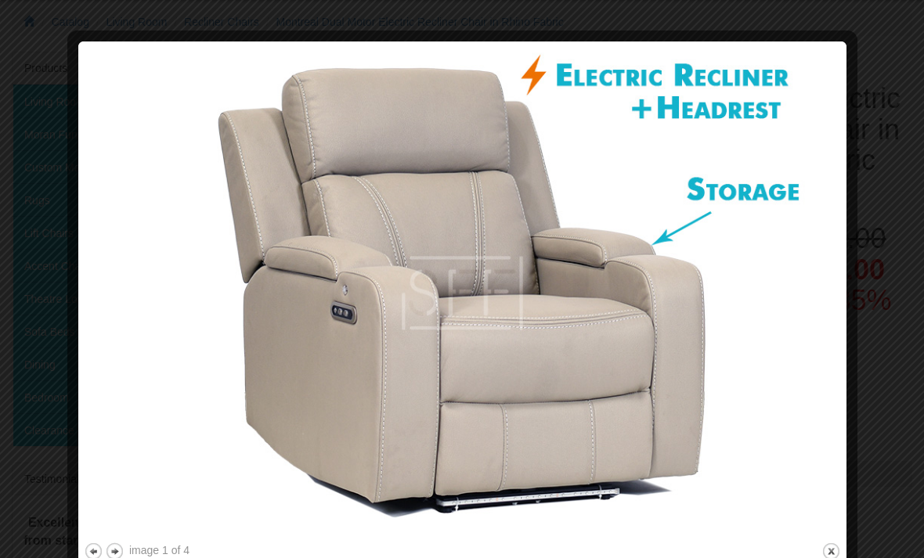
click at [826, 552] on button "close" at bounding box center [831, 552] width 20 height 20
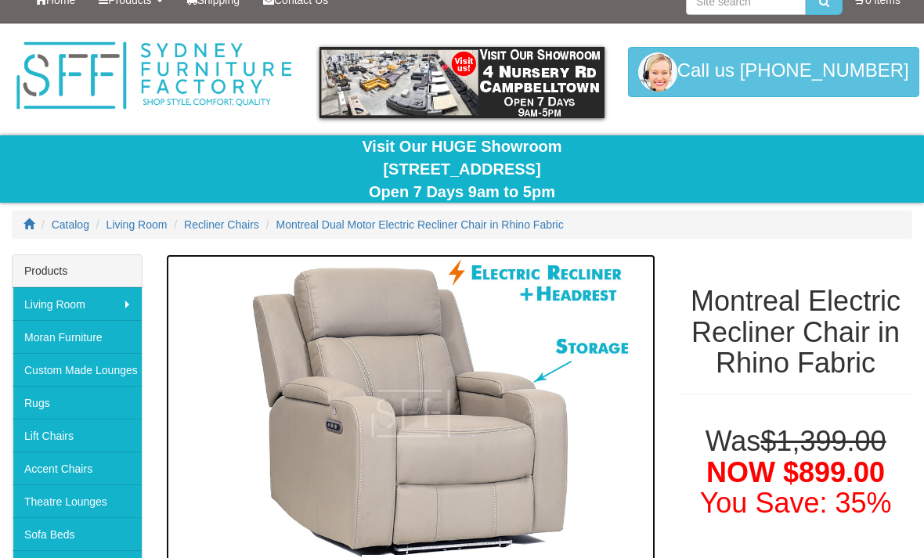
scroll to position [0, 0]
